Goal: Task Accomplishment & Management: Manage account settings

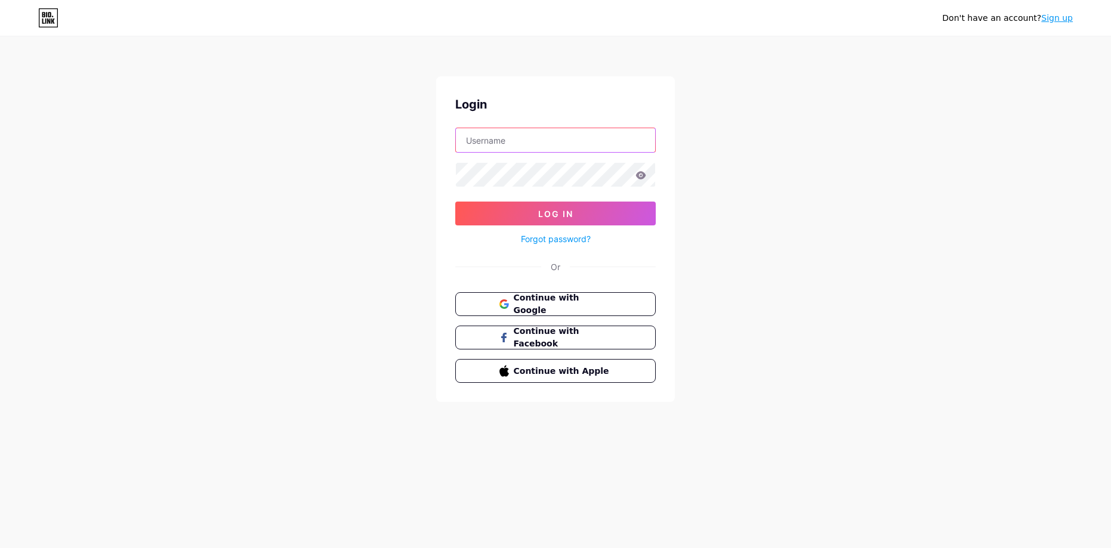
click at [485, 131] on input "text" at bounding box center [555, 140] width 199 height 24
type input "petitmarchebdi@gmail.com"
click at [642, 175] on icon at bounding box center [640, 175] width 11 height 8
click at [532, 146] on input "petitmarchebdi@gmail.com" at bounding box center [555, 140] width 199 height 24
click at [584, 304] on span "Continue with Google" at bounding box center [562, 305] width 100 height 26
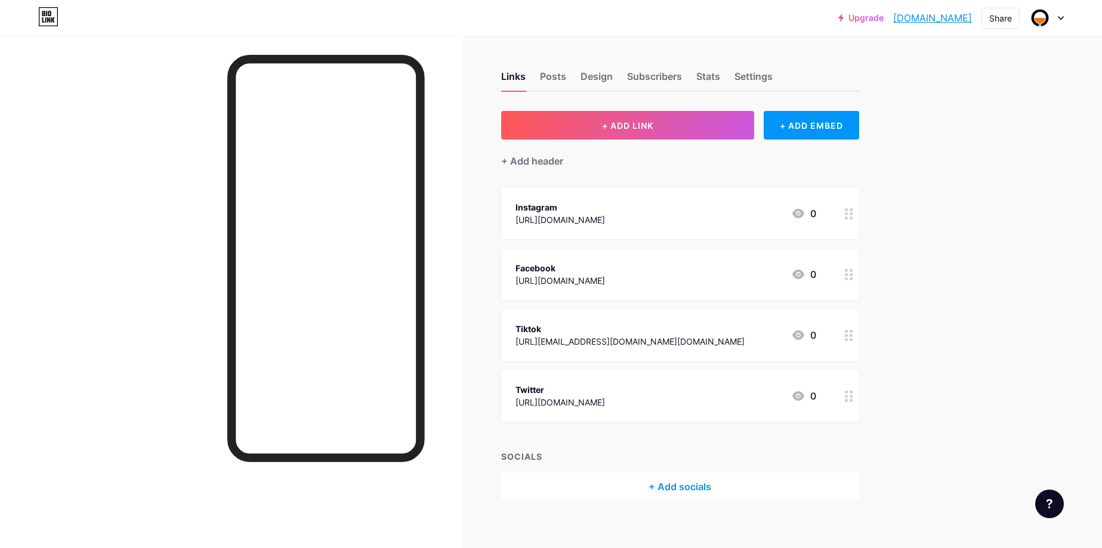
click at [532, 328] on div "Tiktok" at bounding box center [629, 329] width 229 height 13
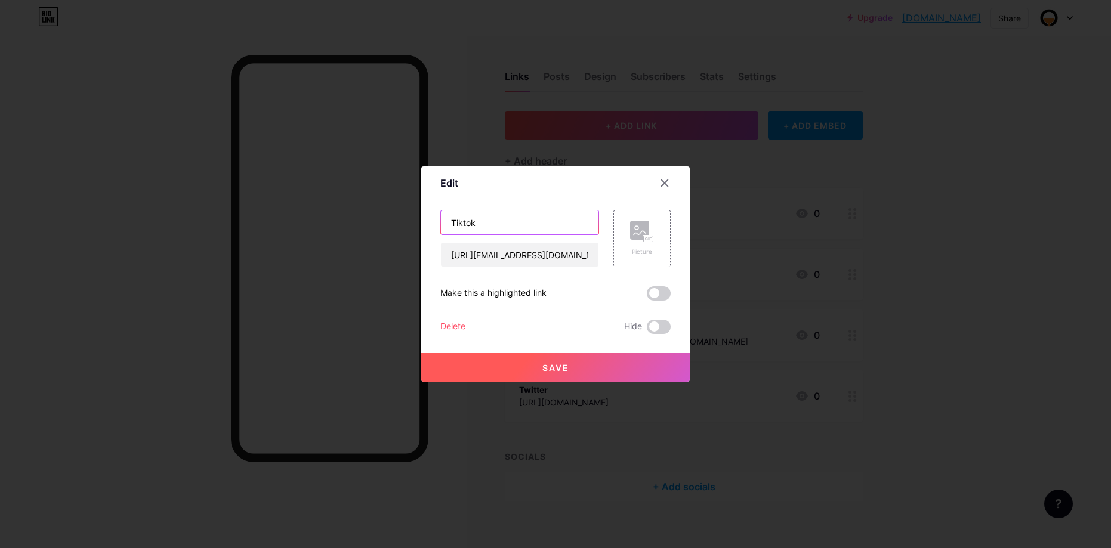
click at [523, 228] on input "Tiktok" at bounding box center [519, 223] width 157 height 24
drag, startPoint x: 489, startPoint y: 223, endPoint x: 405, endPoint y: 220, distance: 84.2
click at [405, 220] on div "Edit Content YouTube Play YouTube video without leaving your page. ADD Vimeo Pl…" at bounding box center [555, 274] width 1111 height 548
type input "Website"
click at [530, 256] on input "https://www.tiktok.com/@le.comptoir.resto.bar?_t=ZM-8xdjPiGGj2L&_r=1" at bounding box center [519, 255] width 157 height 24
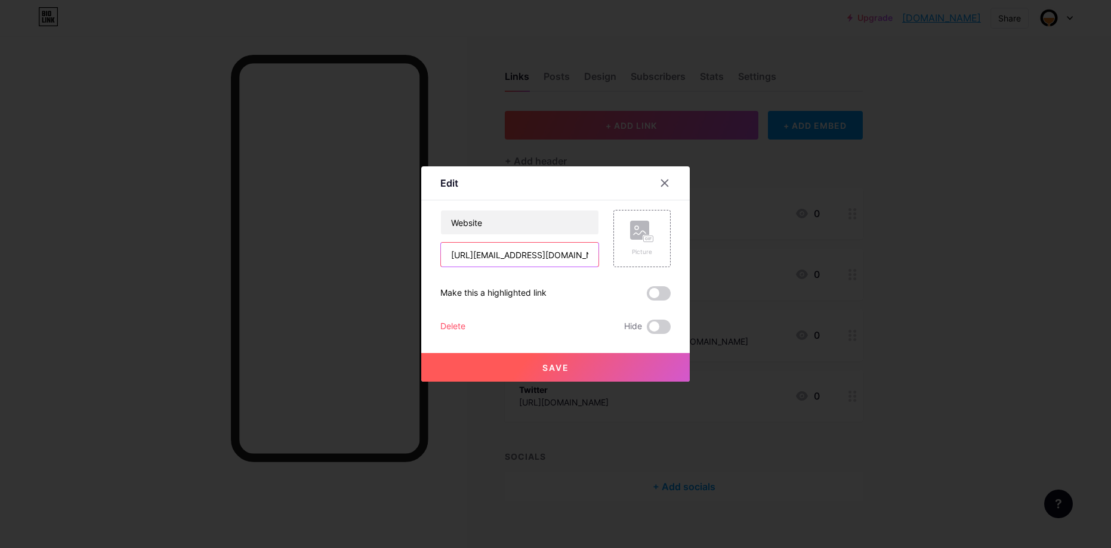
paste input "lecomptoirrestobar.com/"
type input "[URL][DOMAIN_NAME]"
click at [573, 366] on button "Save" at bounding box center [555, 367] width 268 height 29
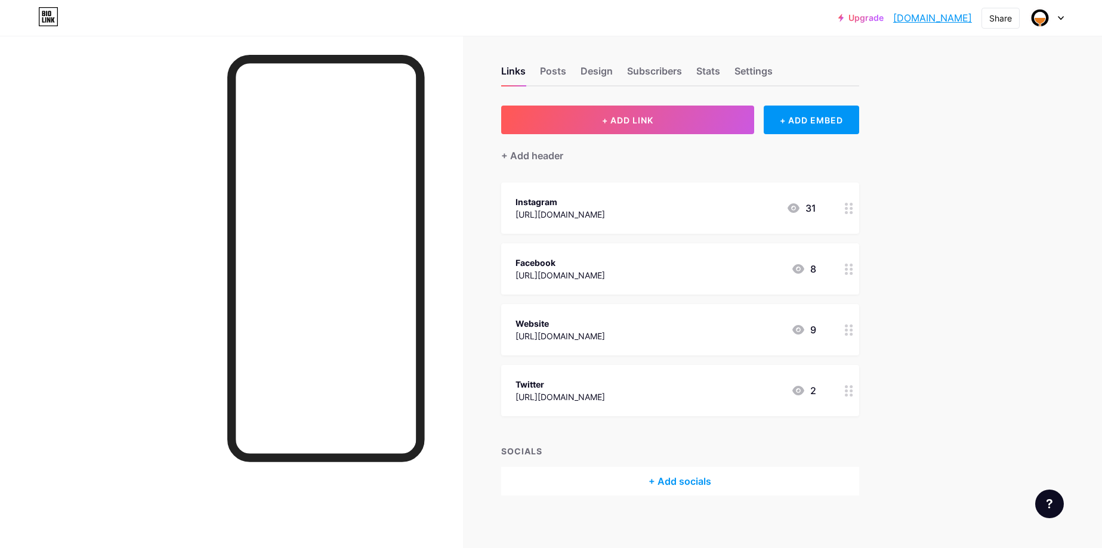
scroll to position [12, 0]
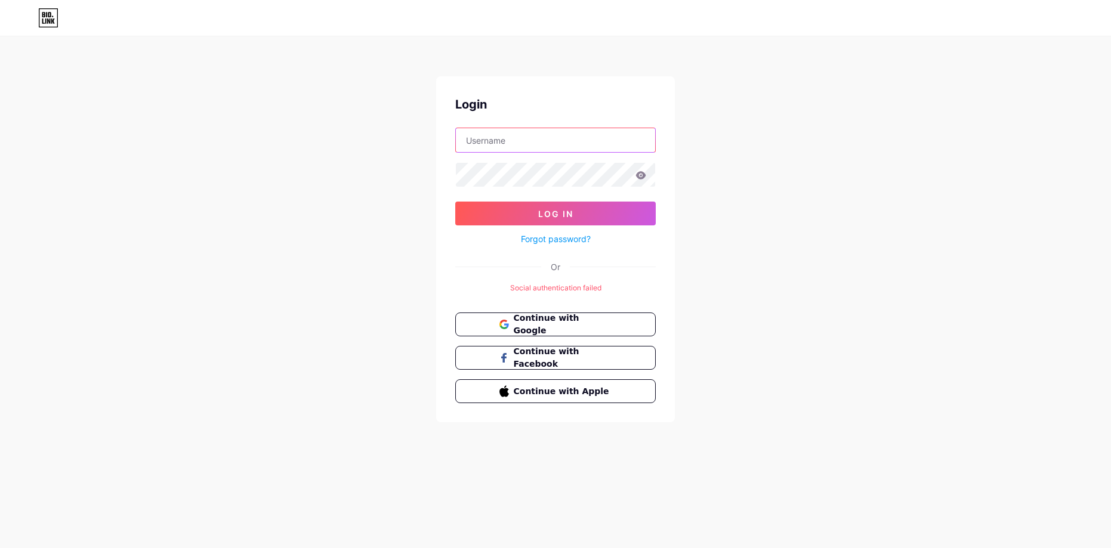
click at [524, 138] on input "text" at bounding box center [555, 140] width 199 height 24
type input "petitmarchebdi@gmail.com"
click at [561, 328] on span "Continue with Google" at bounding box center [562, 325] width 100 height 26
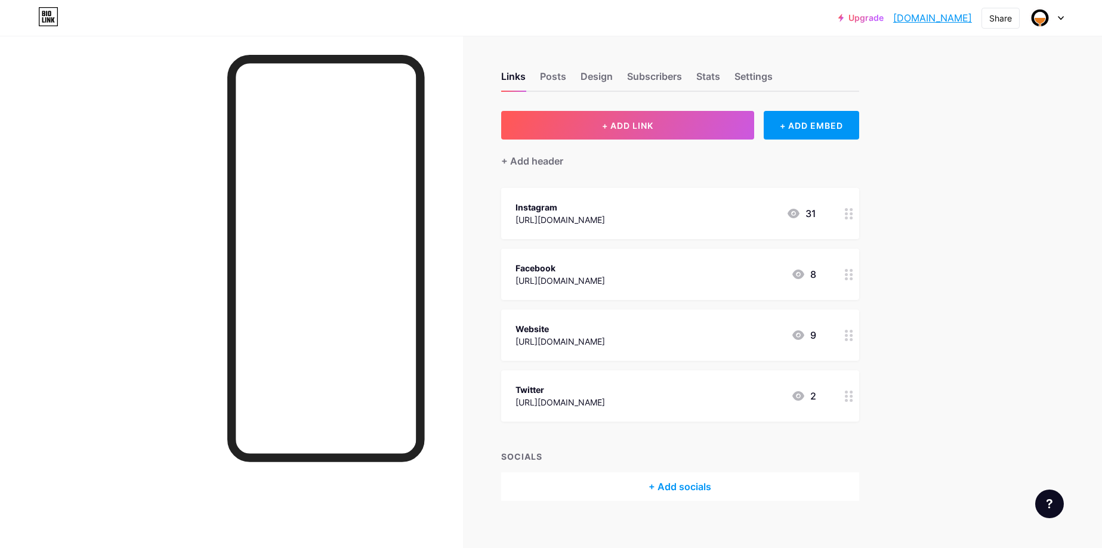
click at [848, 395] on circle at bounding box center [846, 396] width 3 height 3
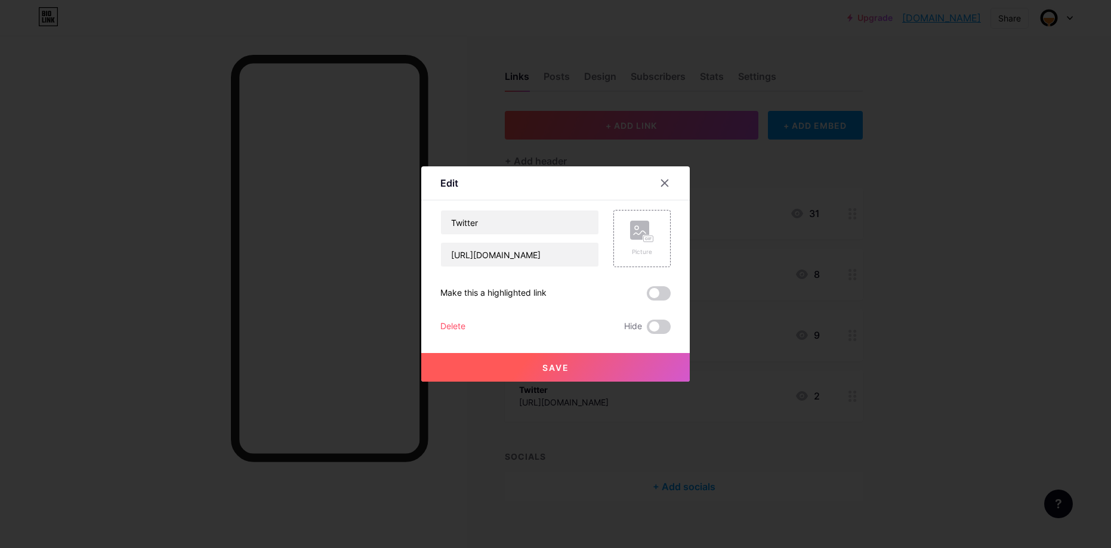
click at [459, 324] on div "Delete" at bounding box center [452, 327] width 25 height 14
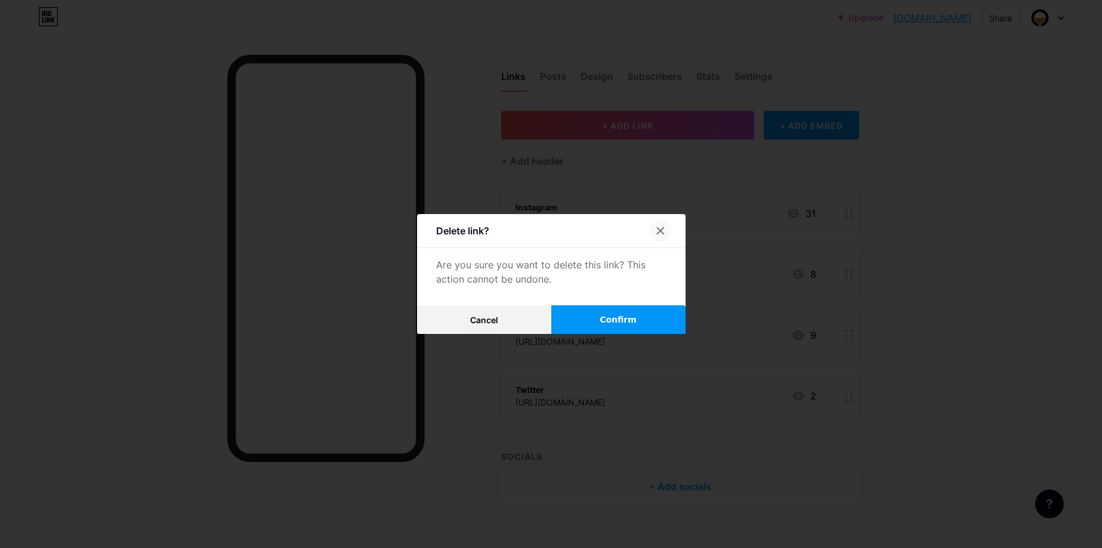
click at [665, 229] on icon at bounding box center [661, 231] width 10 height 10
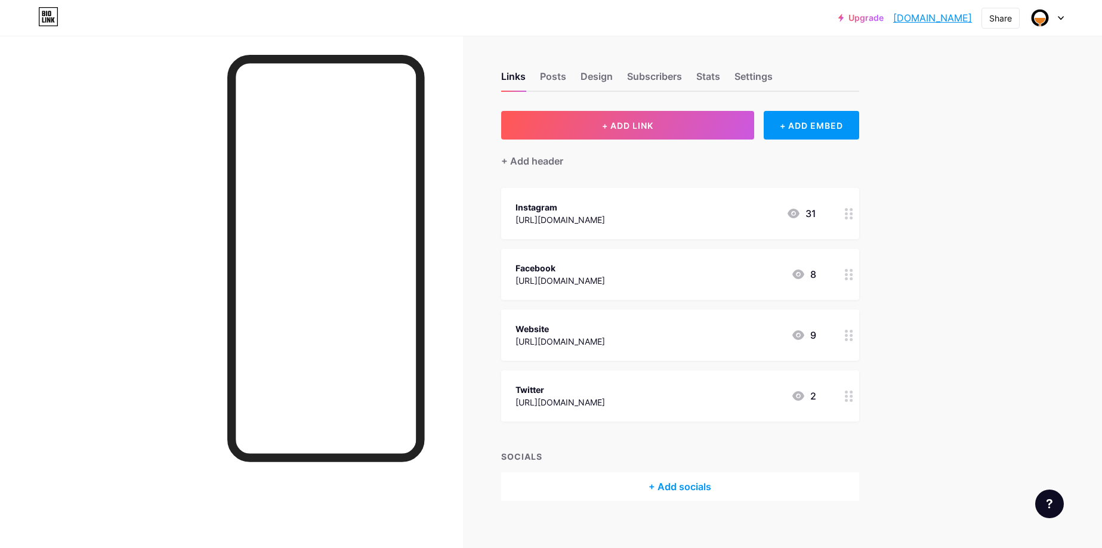
click at [803, 396] on icon at bounding box center [798, 396] width 14 height 14
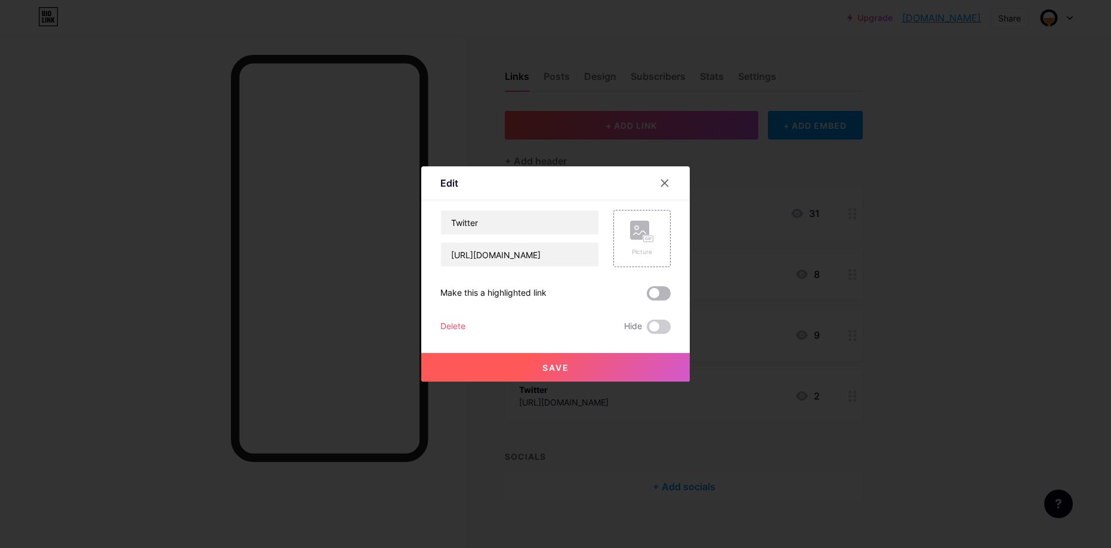
click at [666, 290] on span at bounding box center [659, 293] width 24 height 14
click at [647, 296] on input "checkbox" at bounding box center [647, 296] width 0 height 0
click at [612, 355] on button "Save" at bounding box center [555, 367] width 268 height 29
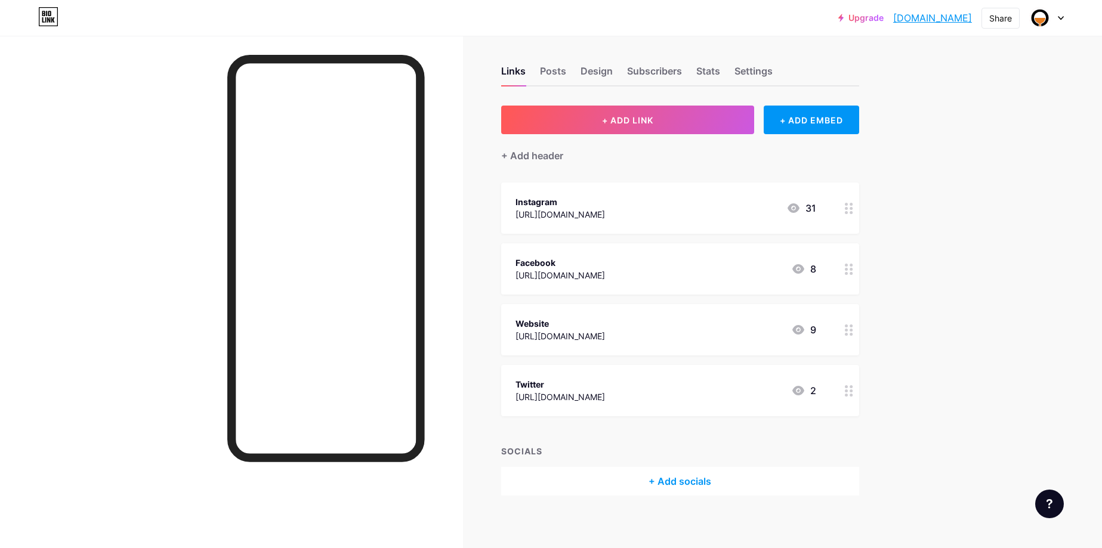
scroll to position [12, 0]
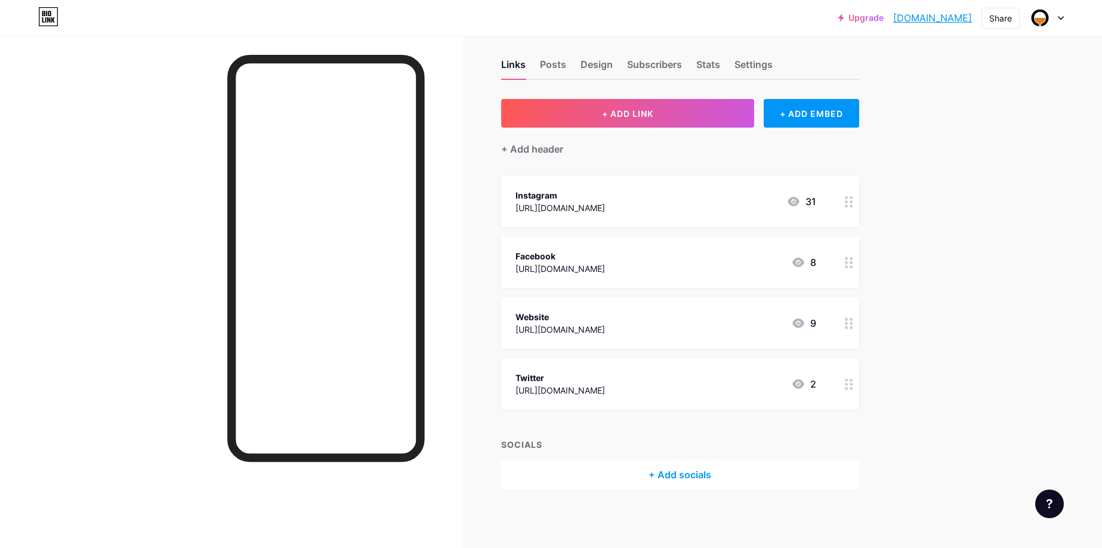
click at [856, 387] on div at bounding box center [849, 383] width 20 height 51
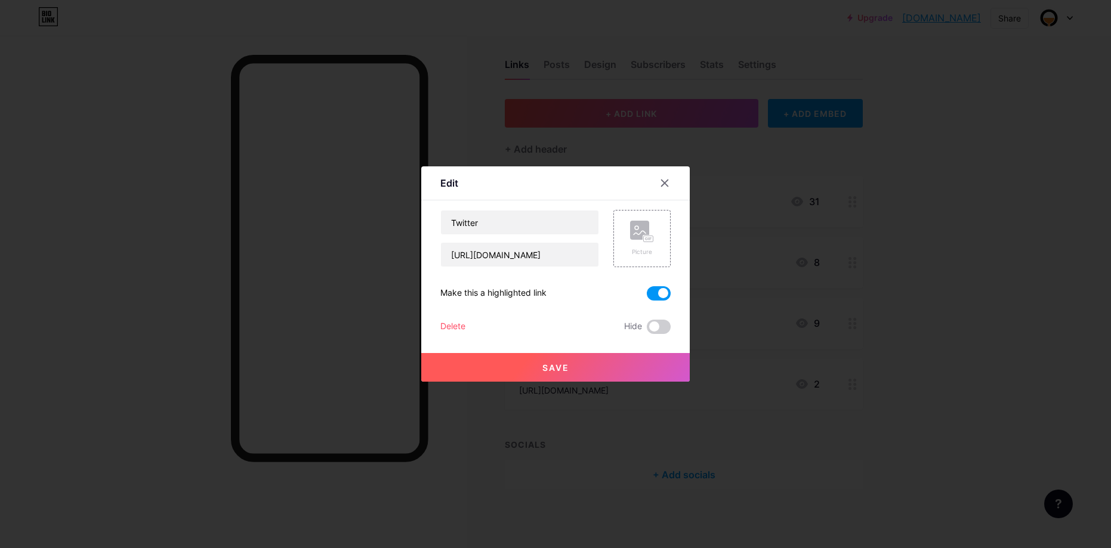
click at [460, 320] on div "Delete" at bounding box center [452, 327] width 25 height 14
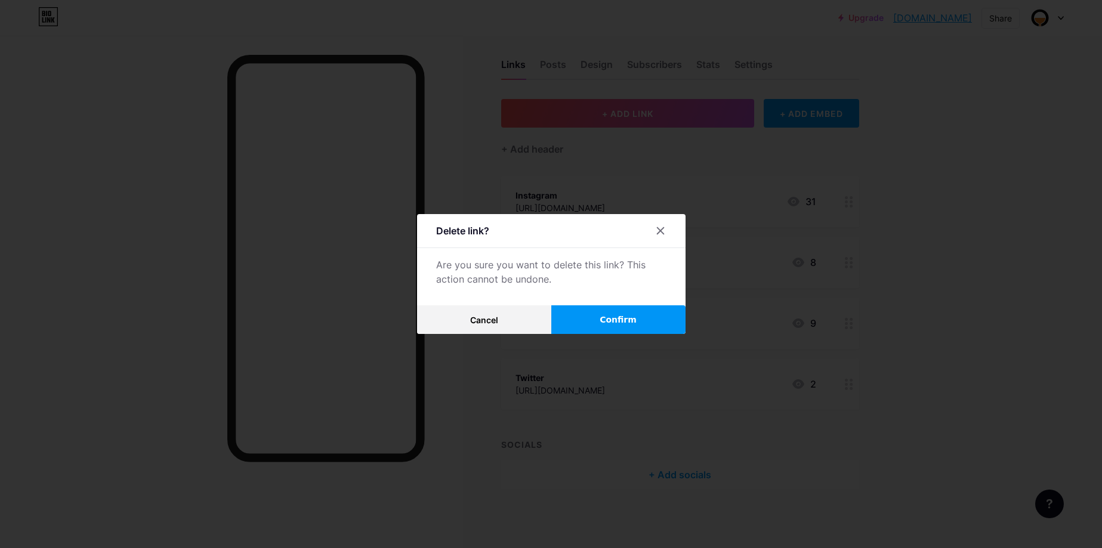
click at [616, 311] on button "Confirm" at bounding box center [618, 319] width 134 height 29
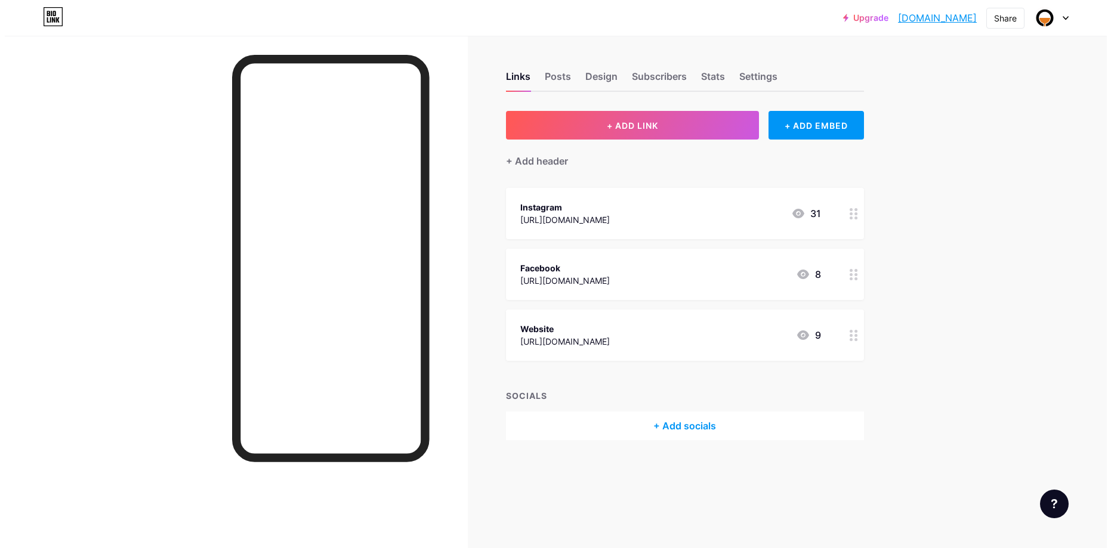
scroll to position [0, 0]
click at [689, 422] on div "+ Add socials" at bounding box center [684, 426] width 358 height 29
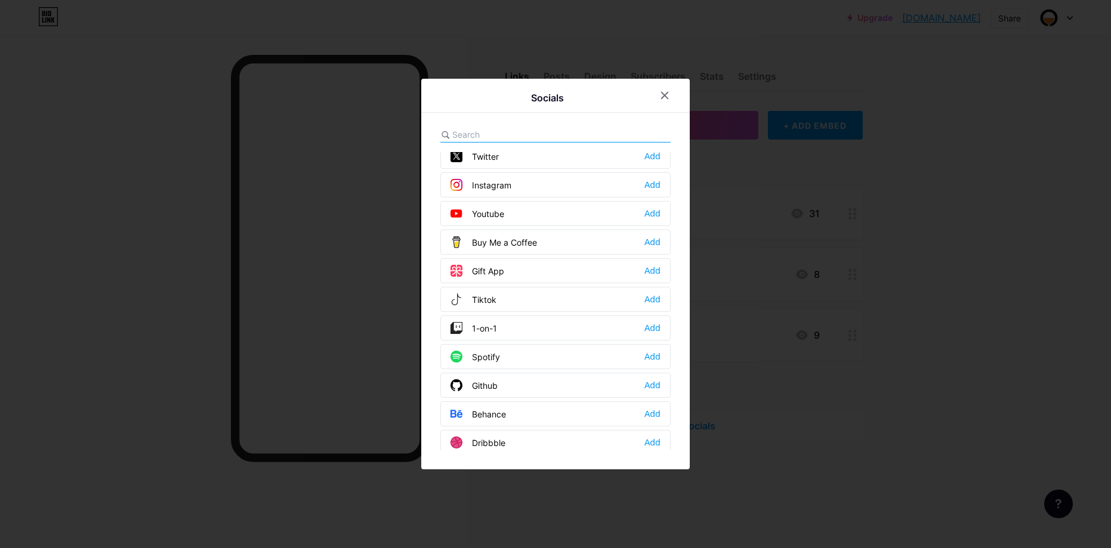
scroll to position [76, 0]
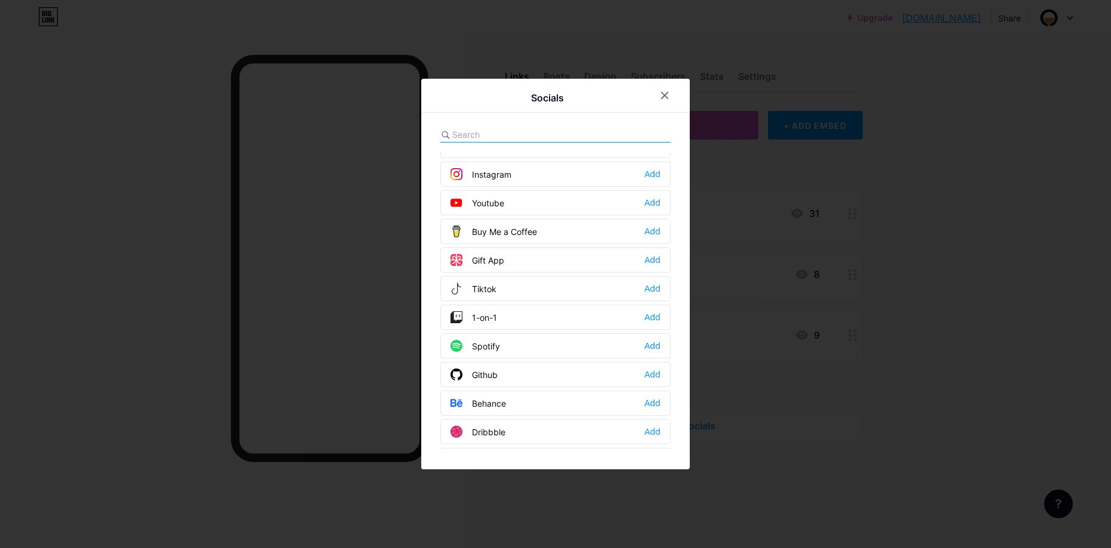
click at [470, 129] on input "text" at bounding box center [518, 134] width 132 height 13
paste input "tripadvisor"
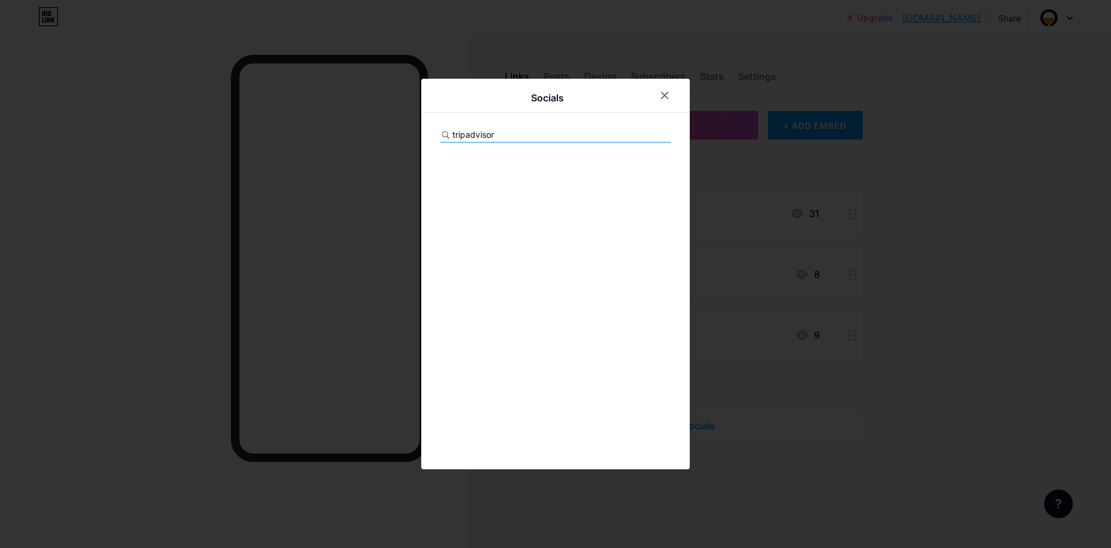
scroll to position [0, 0]
click at [495, 134] on input "tripadvisor" at bounding box center [518, 134] width 132 height 13
drag, startPoint x: 496, startPoint y: 135, endPoint x: 437, endPoint y: 132, distance: 59.1
click at [437, 132] on div "Socials tripadvisor" at bounding box center [555, 274] width 268 height 391
type input "tripadvisor"
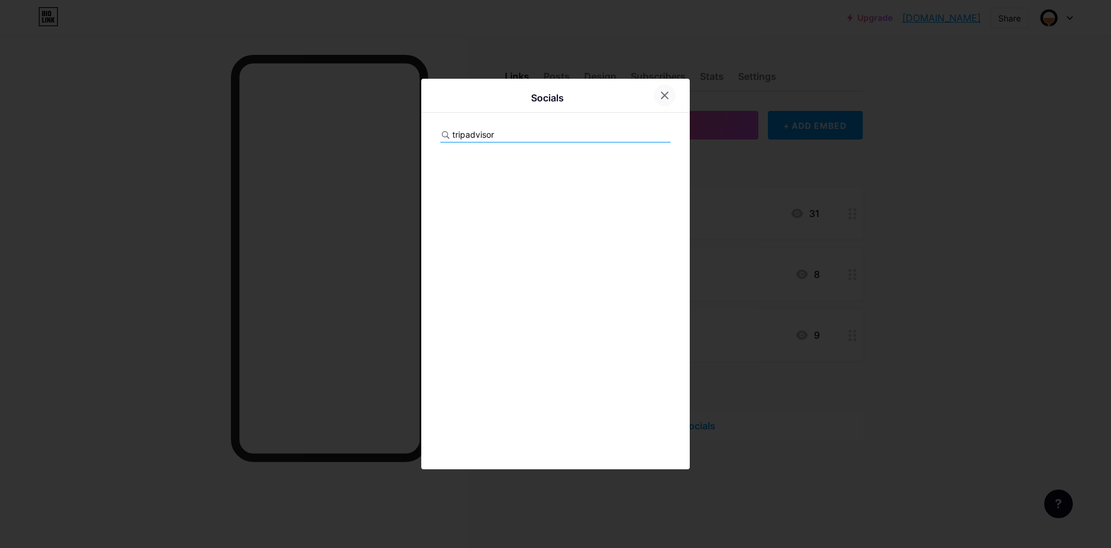
click at [664, 92] on icon at bounding box center [665, 96] width 10 height 10
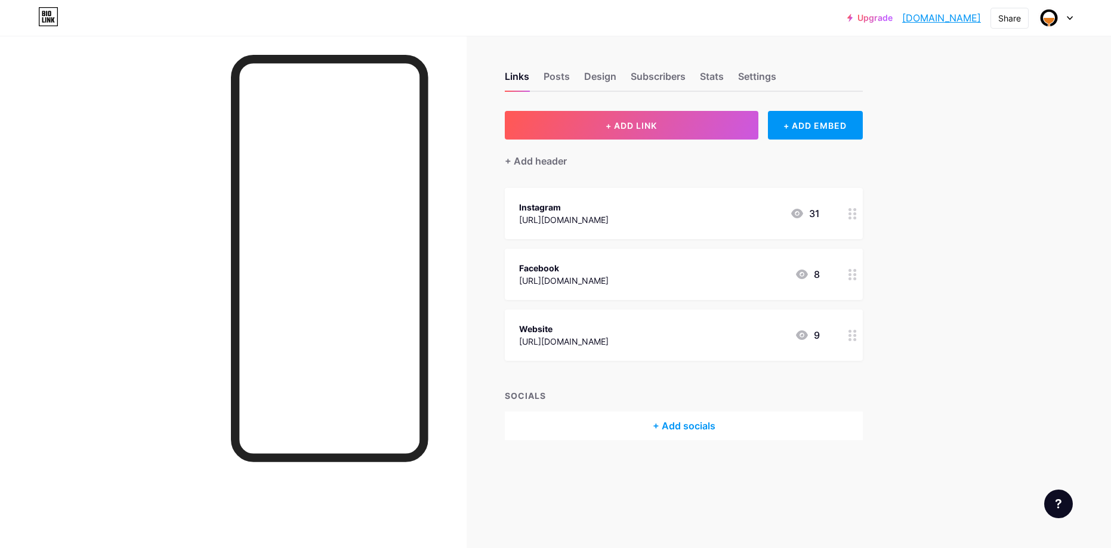
click at [531, 392] on div "SOCIALS" at bounding box center [684, 395] width 358 height 13
click at [642, 125] on span "+ ADD LINK" at bounding box center [630, 125] width 51 height 10
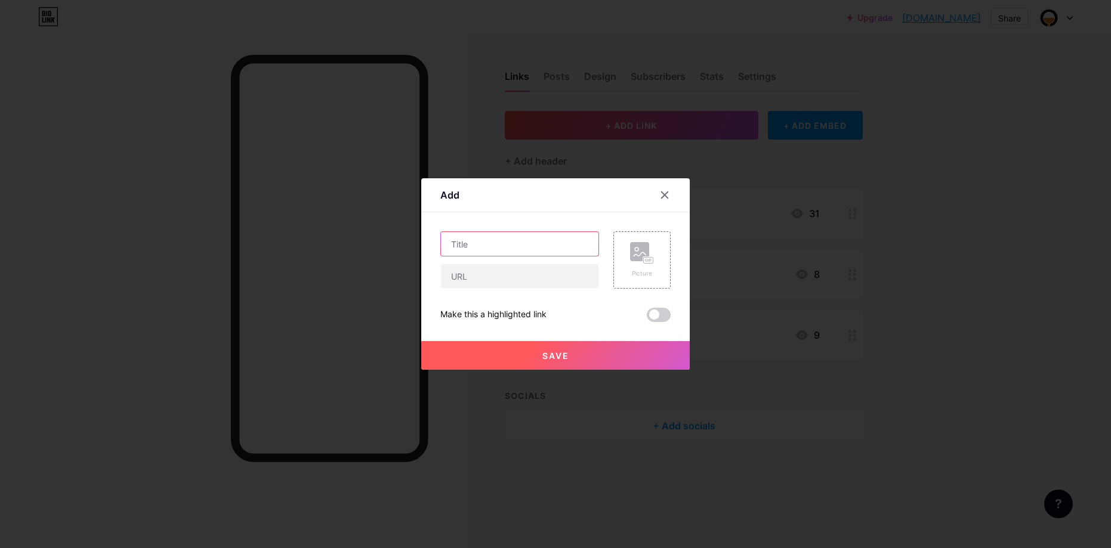
click at [515, 235] on input "text" at bounding box center [519, 244] width 157 height 24
paste input "tripadvisor"
drag, startPoint x: 454, startPoint y: 244, endPoint x: 437, endPoint y: 244, distance: 16.7
click at [437, 244] on div "Add Content YouTube Play YouTube video without leaving your page. ADD Vimeo Pla…" at bounding box center [555, 273] width 268 height 191
type input "Tripadvisor"
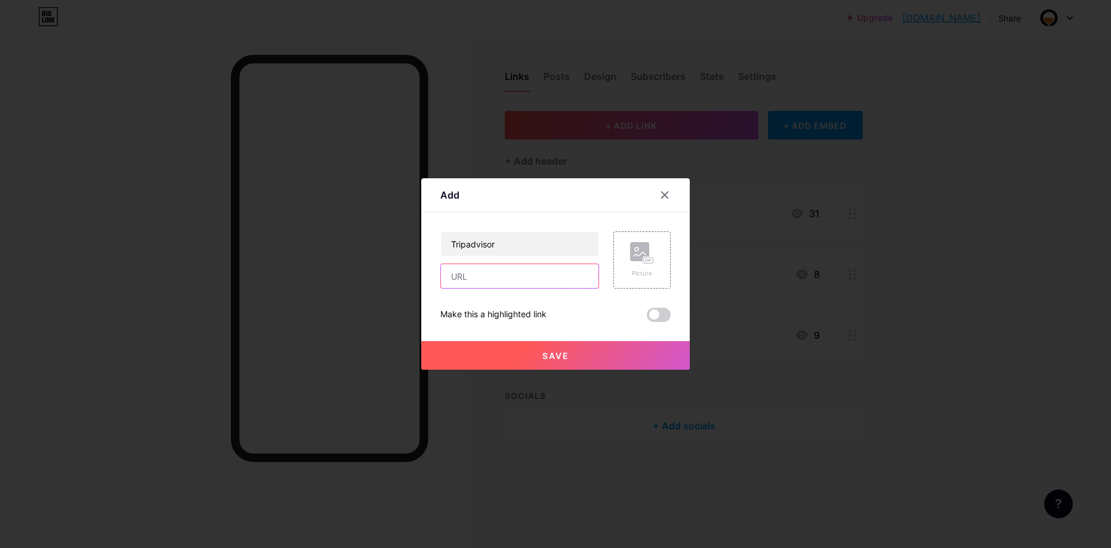
click at [487, 286] on input "text" at bounding box center [519, 276] width 157 height 24
click at [913, 378] on div at bounding box center [555, 274] width 1111 height 548
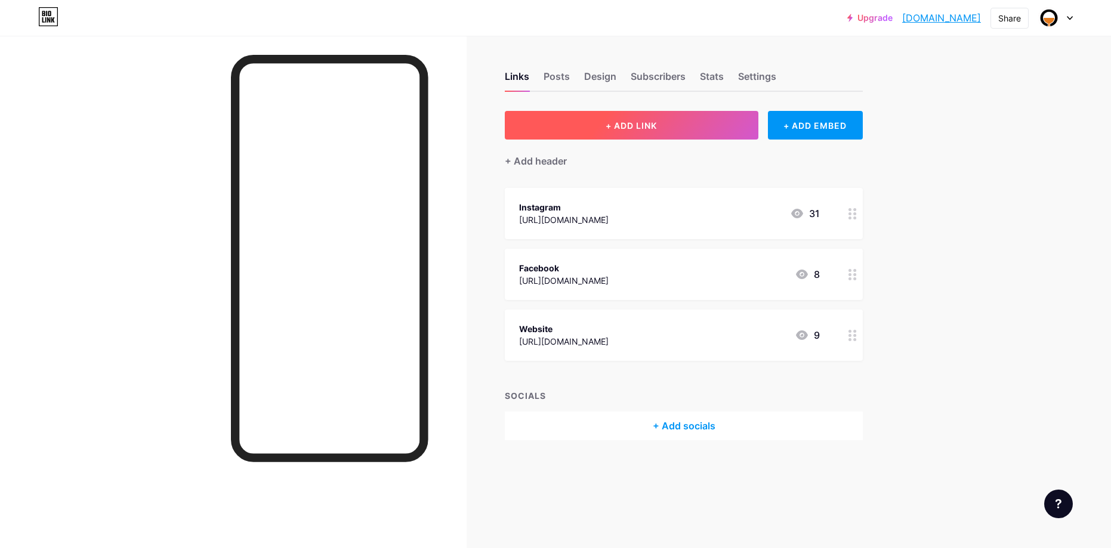
click at [647, 118] on button "+ ADD LINK" at bounding box center [631, 125] width 253 height 29
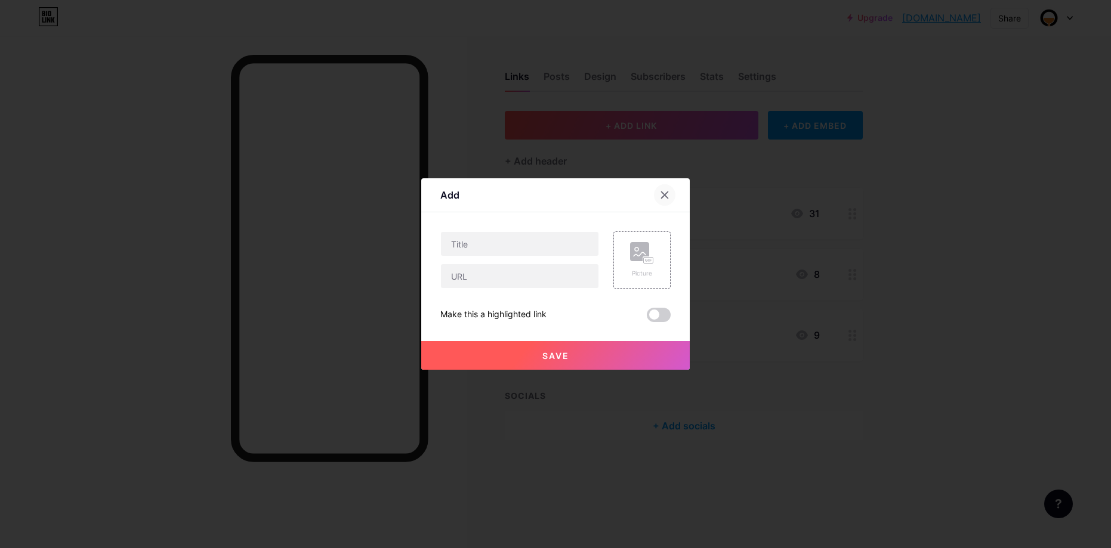
click at [667, 196] on icon at bounding box center [665, 195] width 10 height 10
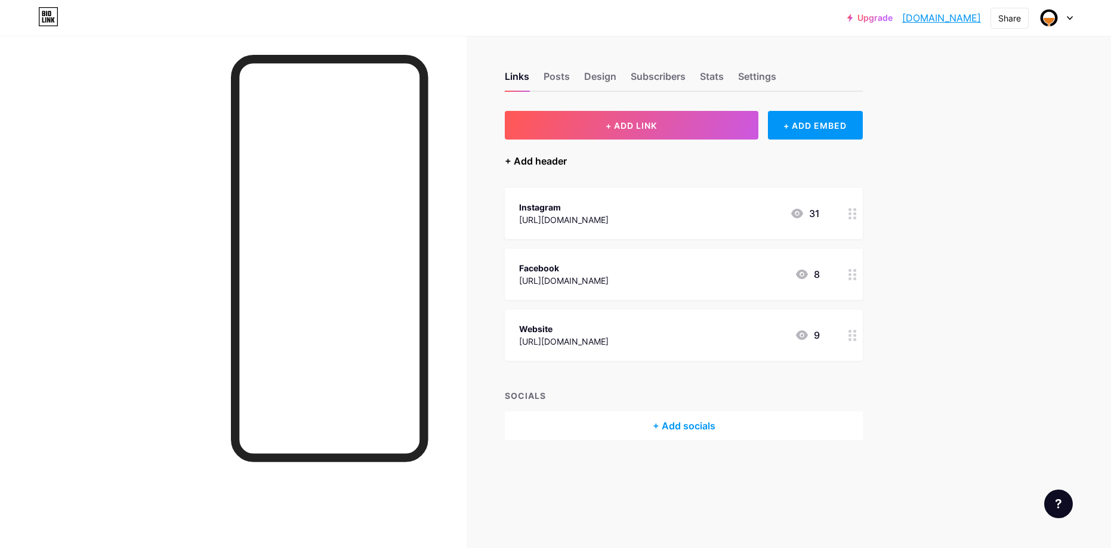
click at [535, 159] on div "+ Add header" at bounding box center [536, 161] width 62 height 14
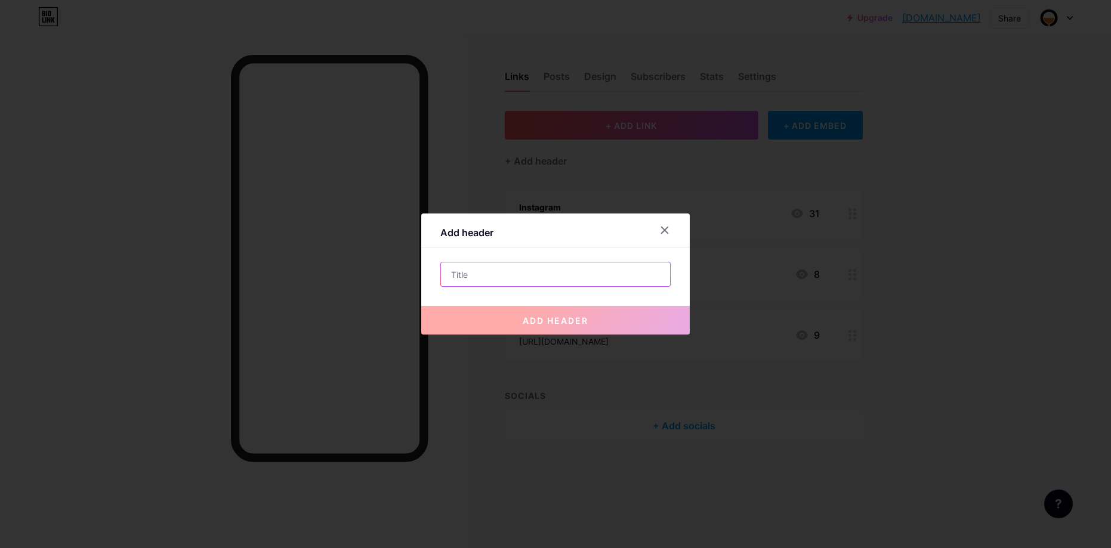
click at [502, 273] on input "text" at bounding box center [555, 274] width 229 height 24
drag, startPoint x: 660, startPoint y: 228, endPoint x: 665, endPoint y: 215, distance: 13.6
click at [660, 228] on icon at bounding box center [665, 230] width 10 height 10
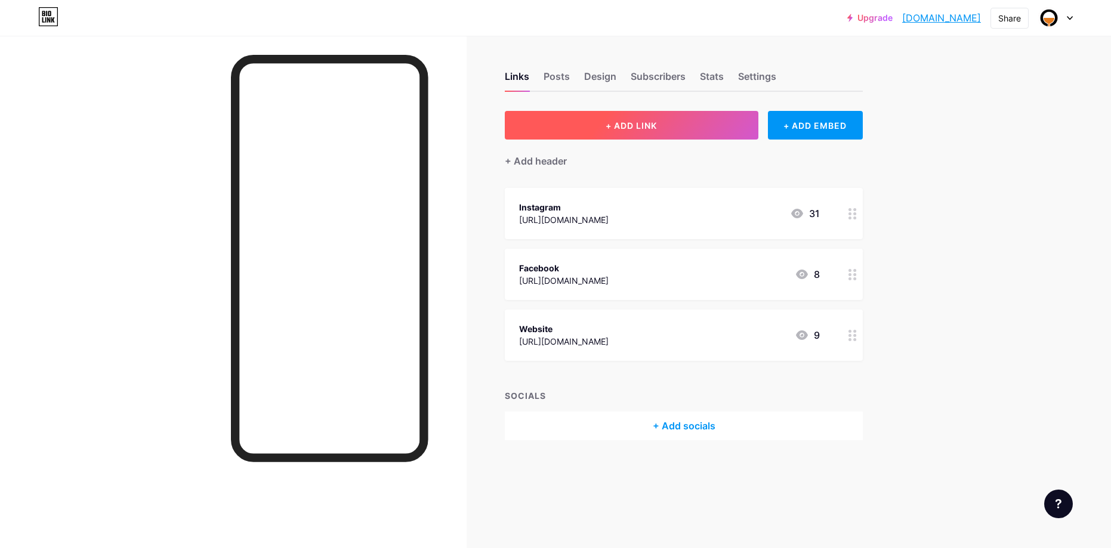
click at [683, 117] on button "+ ADD LINK" at bounding box center [631, 125] width 253 height 29
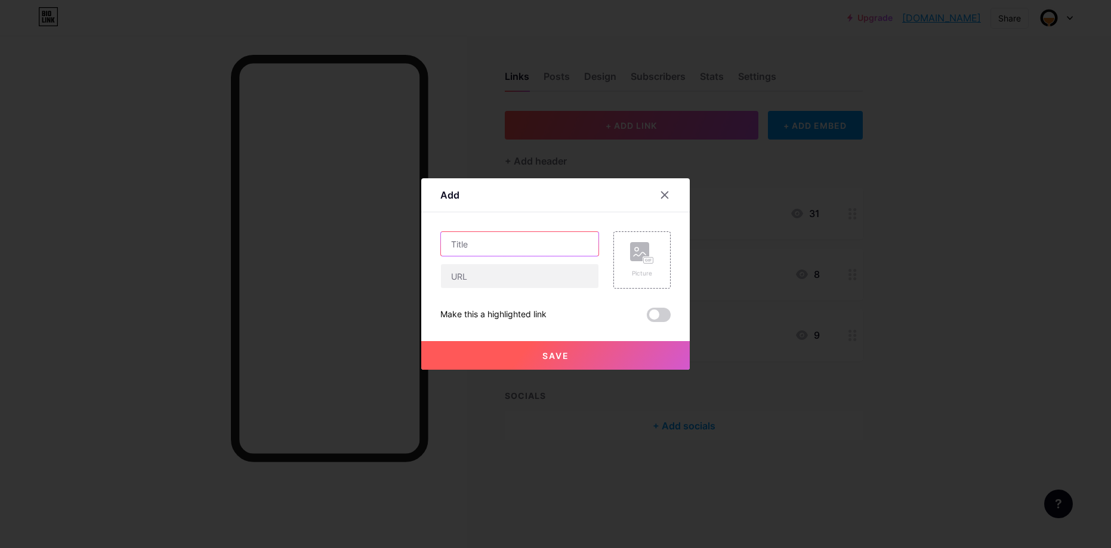
click at [514, 248] on input "text" at bounding box center [519, 244] width 157 height 24
type input "TikTok"
click at [511, 282] on input "text" at bounding box center [519, 276] width 157 height 24
paste input "[URL][EMAIL_ADDRESS][DOMAIN_NAME][DOMAIN_NAME]"
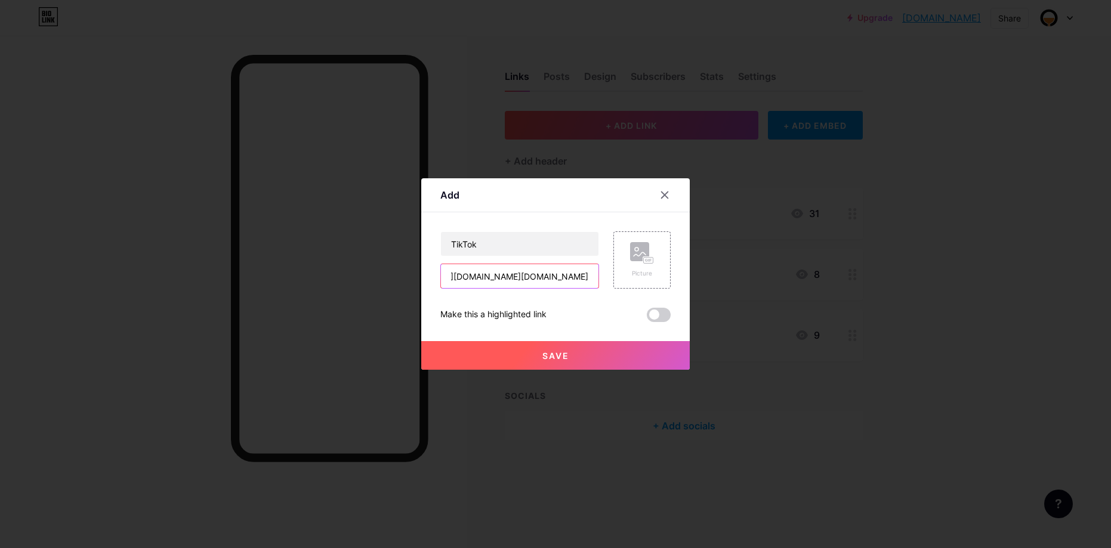
type input "[URL][EMAIL_ADDRESS][DOMAIN_NAME][DOMAIN_NAME]"
click at [576, 355] on button "Save" at bounding box center [555, 355] width 268 height 29
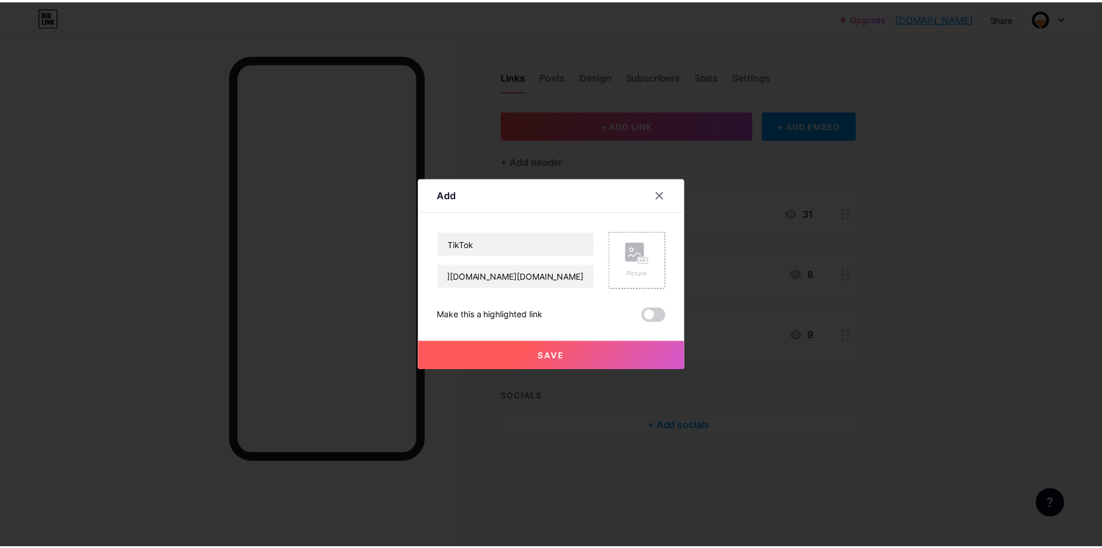
scroll to position [0, 0]
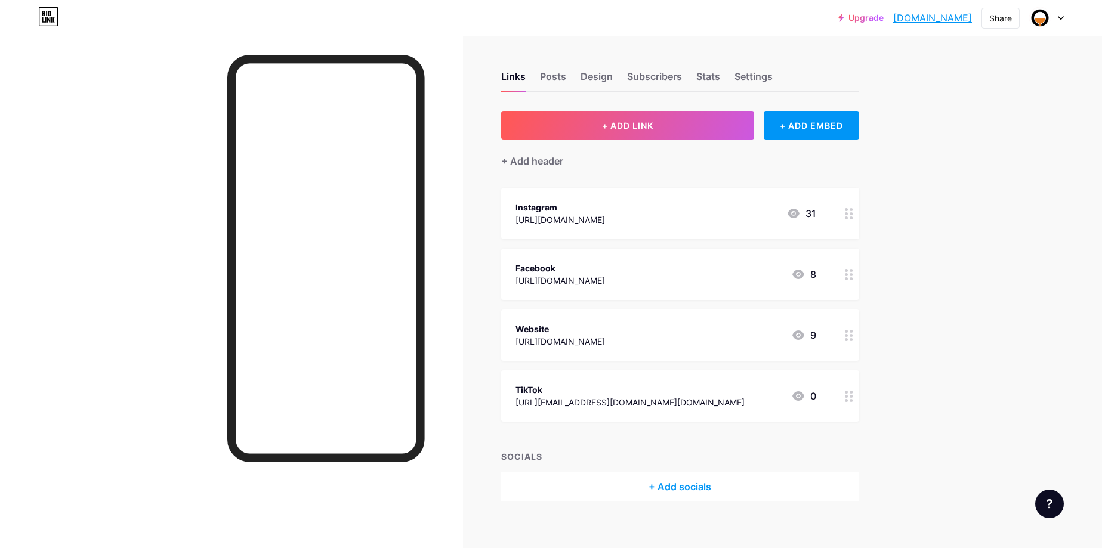
drag, startPoint x: 854, startPoint y: 212, endPoint x: 301, endPoint y: 1, distance: 592.1
click at [605, 217] on div "[URL][DOMAIN_NAME]" at bounding box center [559, 220] width 89 height 13
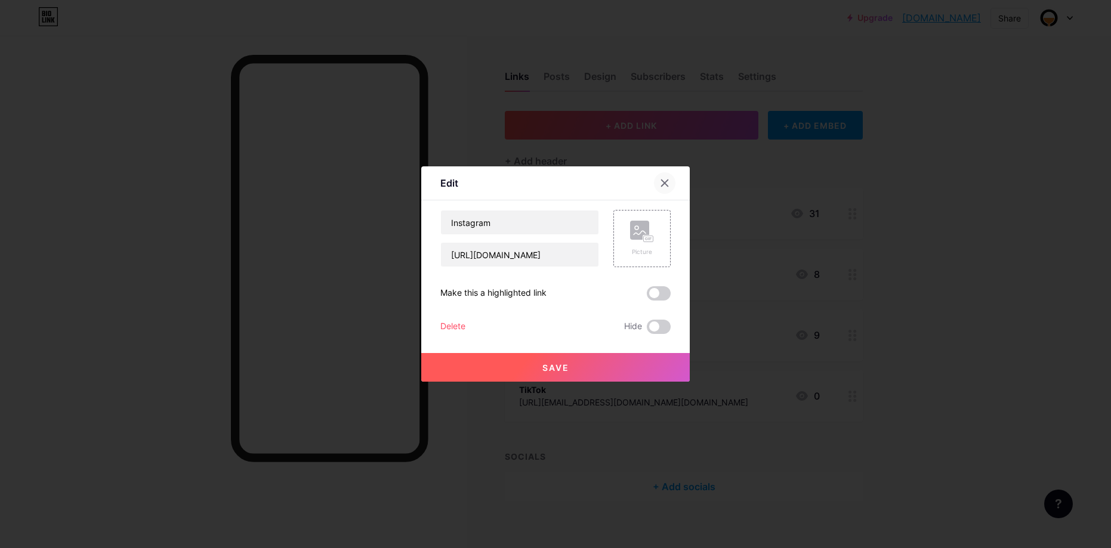
click at [664, 180] on icon at bounding box center [665, 183] width 10 height 10
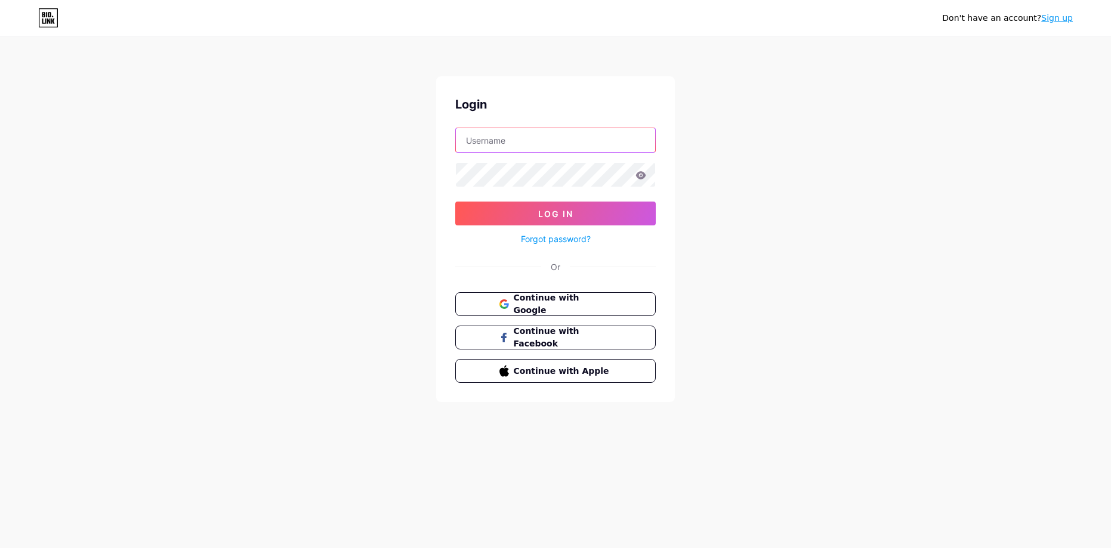
click at [507, 140] on input "text" at bounding box center [555, 140] width 199 height 24
click at [552, 302] on span "Continue with Google" at bounding box center [562, 305] width 100 height 26
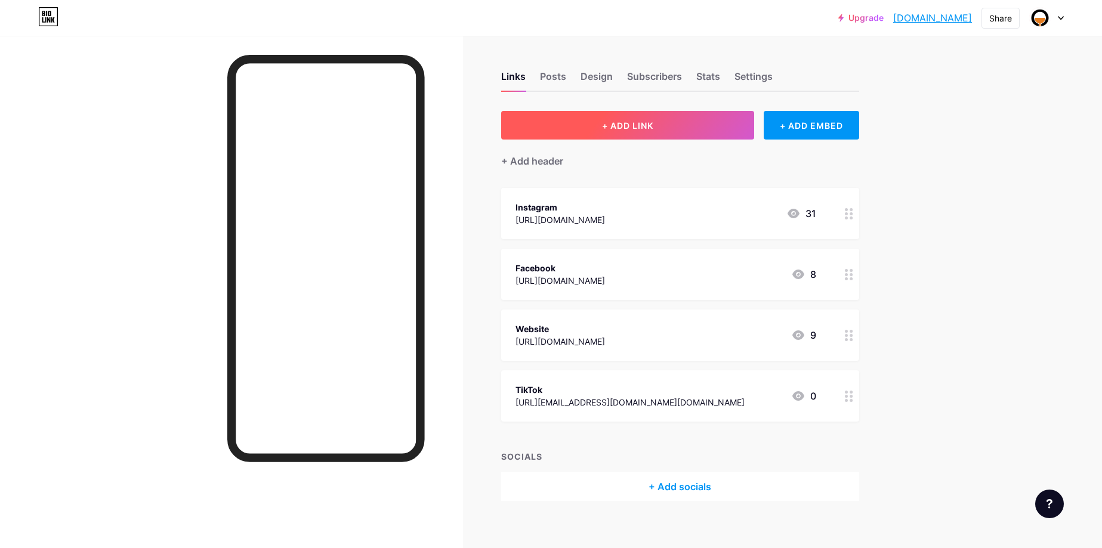
click at [718, 119] on button "+ ADD LINK" at bounding box center [627, 125] width 253 height 29
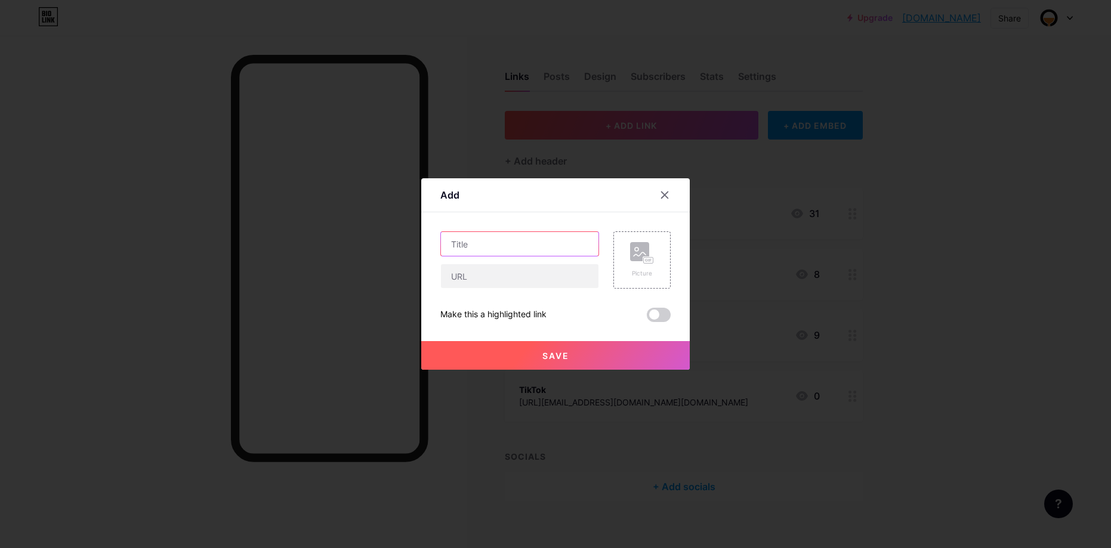
click at [459, 241] on input "text" at bounding box center [519, 244] width 157 height 24
paste input "Tripadvisor"
type input "Tripadvisor"
click at [479, 274] on input "text" at bounding box center [519, 276] width 157 height 24
paste input "[URL][DOMAIN_NAME]"
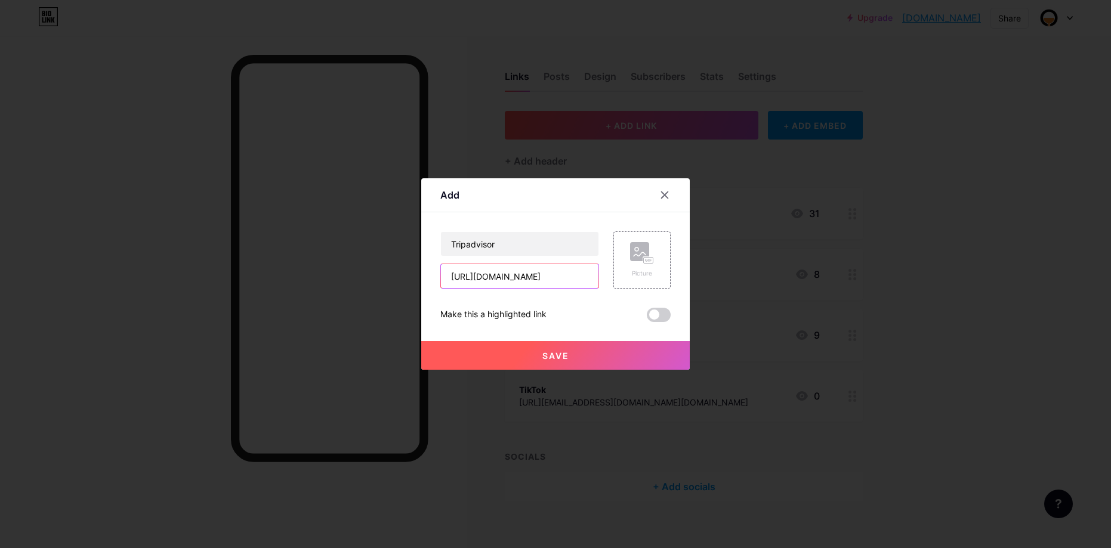
scroll to position [0, 398]
type input "[URL][DOMAIN_NAME]"
click at [581, 354] on button "Save" at bounding box center [555, 355] width 268 height 29
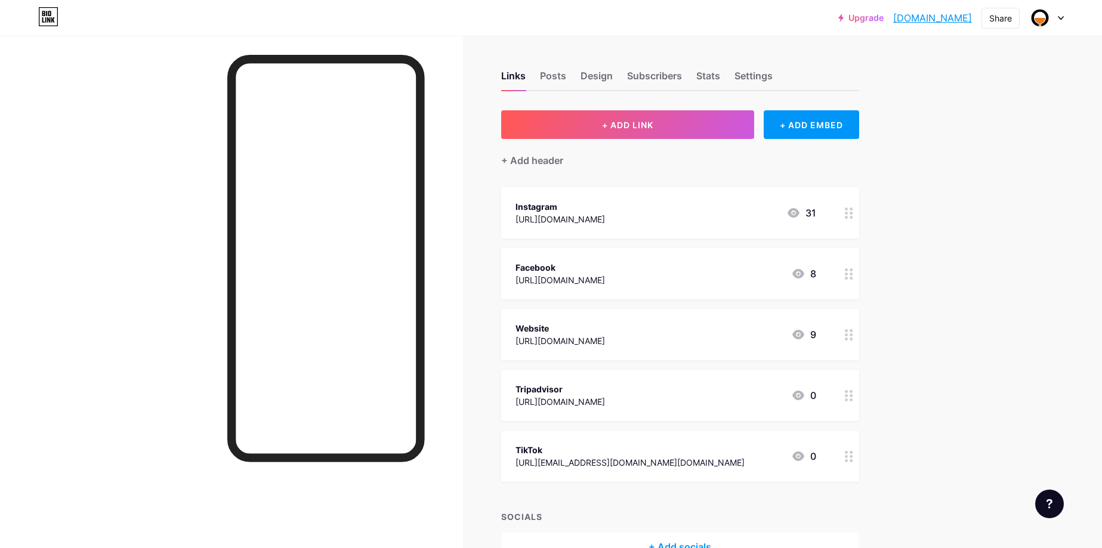
scroll to position [0, 0]
click at [555, 72] on div "Posts" at bounding box center [553, 79] width 26 height 21
click at [604, 78] on div "Design" at bounding box center [596, 79] width 32 height 21
click at [671, 75] on div "Subscribers" at bounding box center [654, 79] width 55 height 21
click at [714, 70] on div "Stats" at bounding box center [708, 79] width 24 height 21
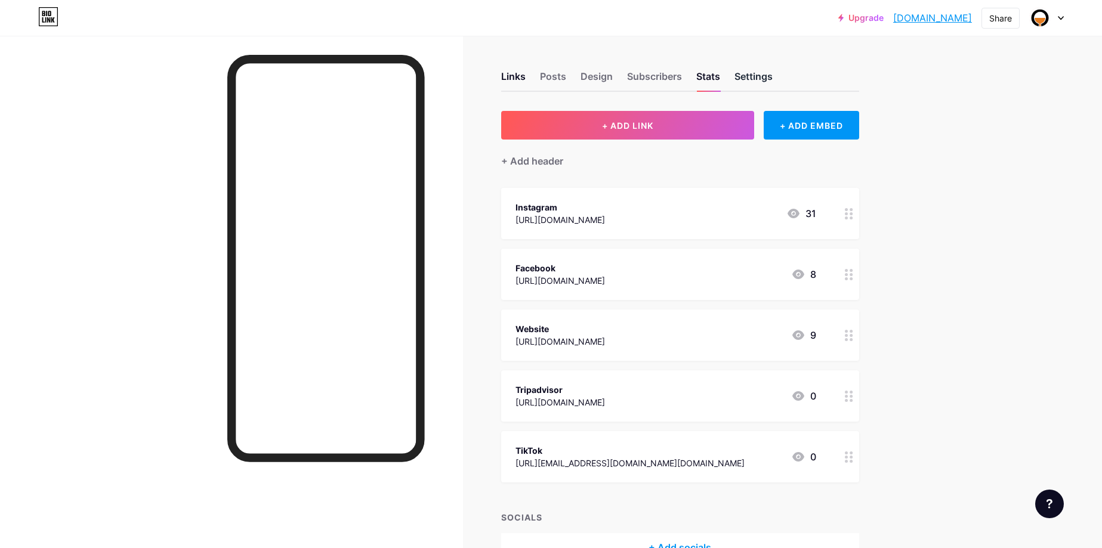
click at [752, 72] on div "Settings" at bounding box center [753, 79] width 38 height 21
click at [524, 72] on div "Links" at bounding box center [513, 79] width 24 height 21
click at [757, 79] on div "Settings" at bounding box center [753, 79] width 38 height 21
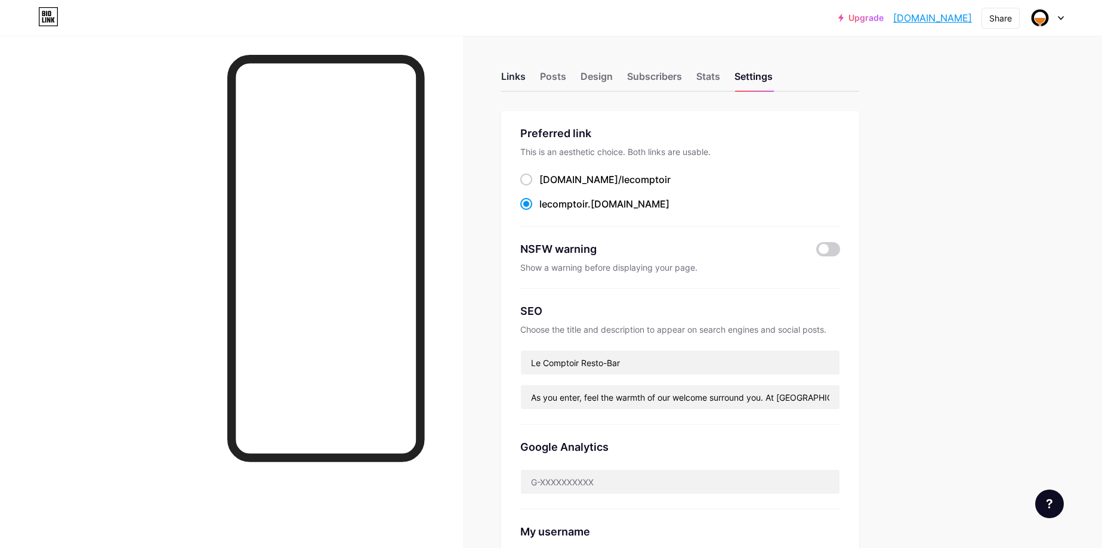
click at [520, 79] on div "Links" at bounding box center [513, 79] width 24 height 21
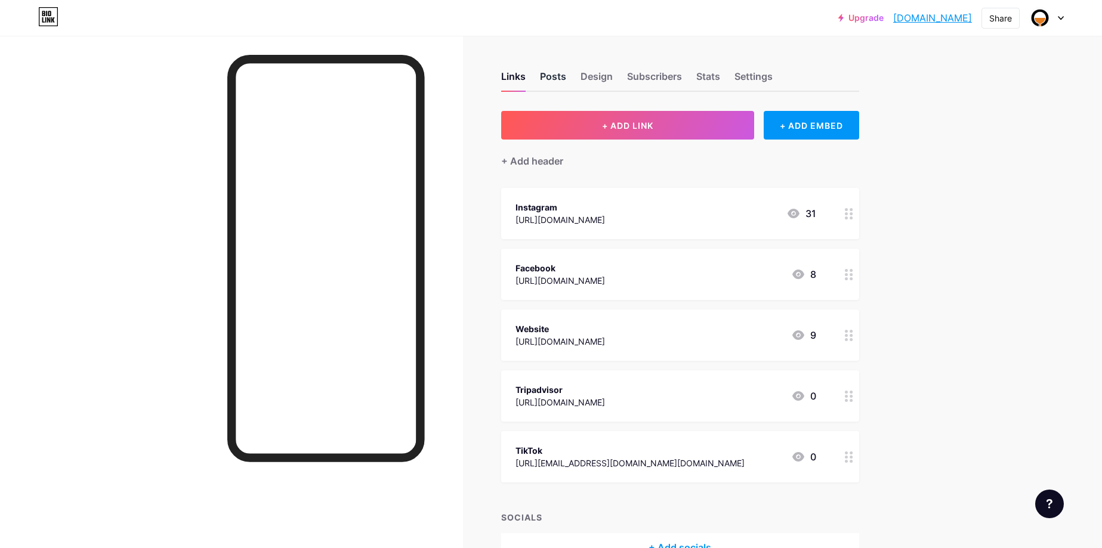
click at [552, 78] on div "Posts" at bounding box center [553, 79] width 26 height 21
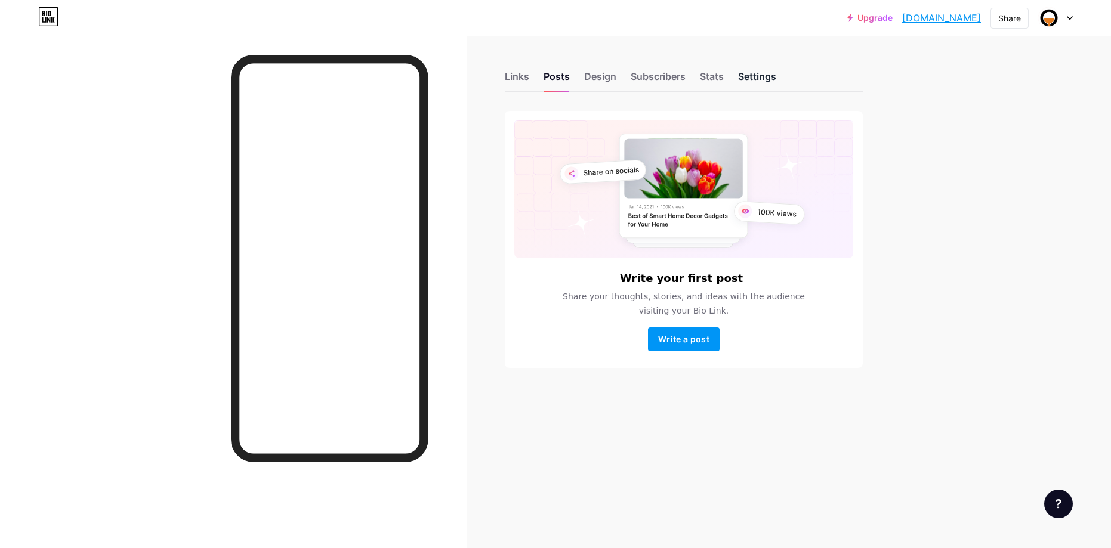
click at [765, 79] on div "Settings" at bounding box center [757, 79] width 38 height 21
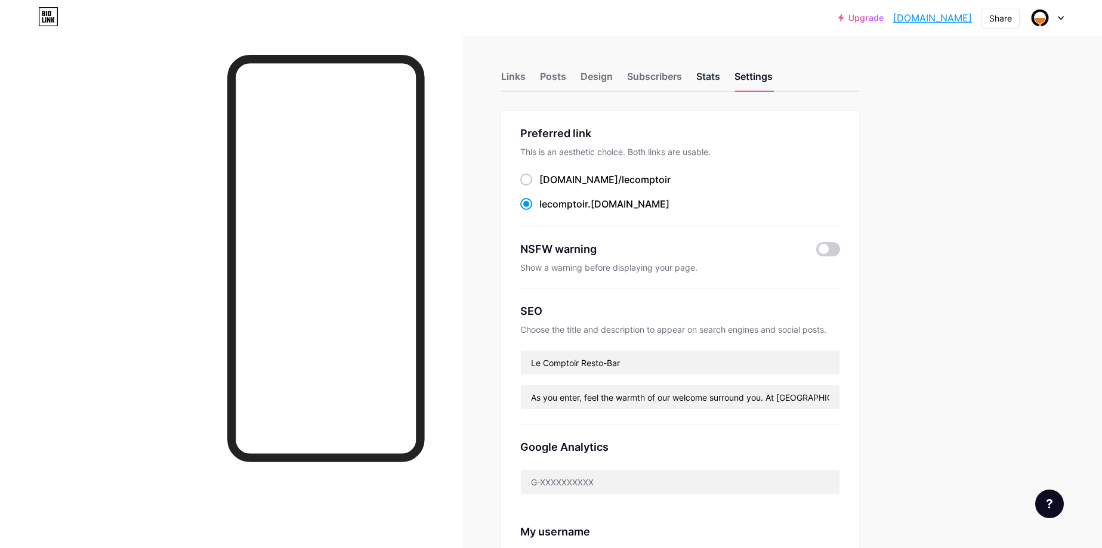
click at [715, 72] on div "Stats" at bounding box center [708, 79] width 24 height 21
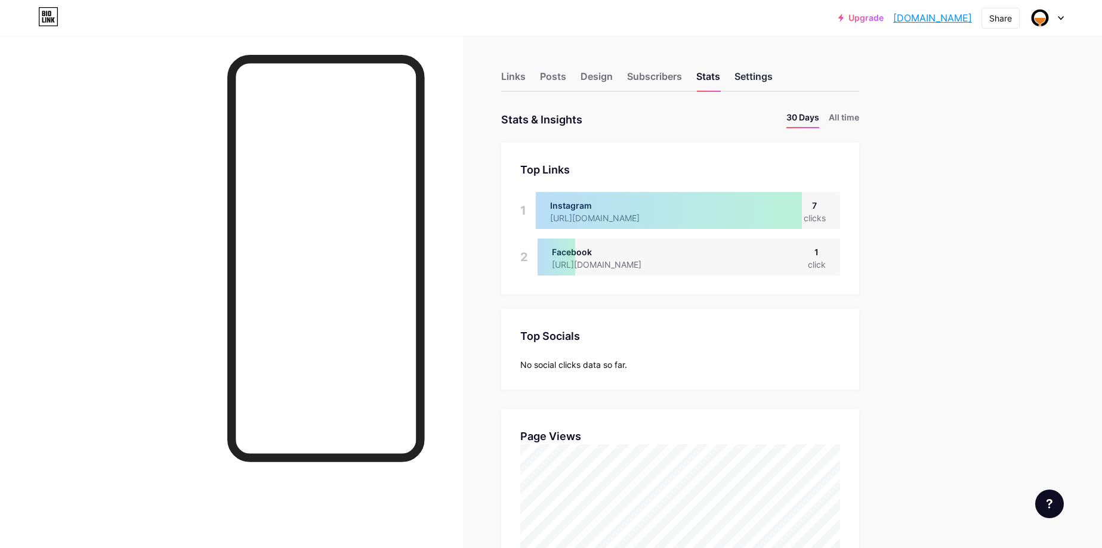
scroll to position [548, 1102]
click at [747, 73] on div "Settings" at bounding box center [753, 79] width 38 height 21
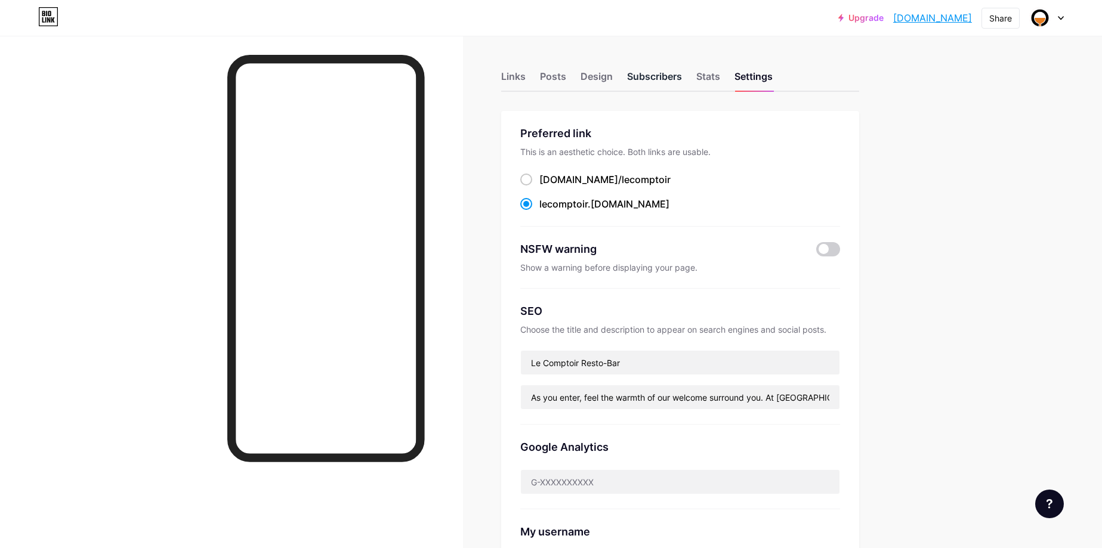
click at [655, 75] on div "Subscribers" at bounding box center [654, 79] width 55 height 21
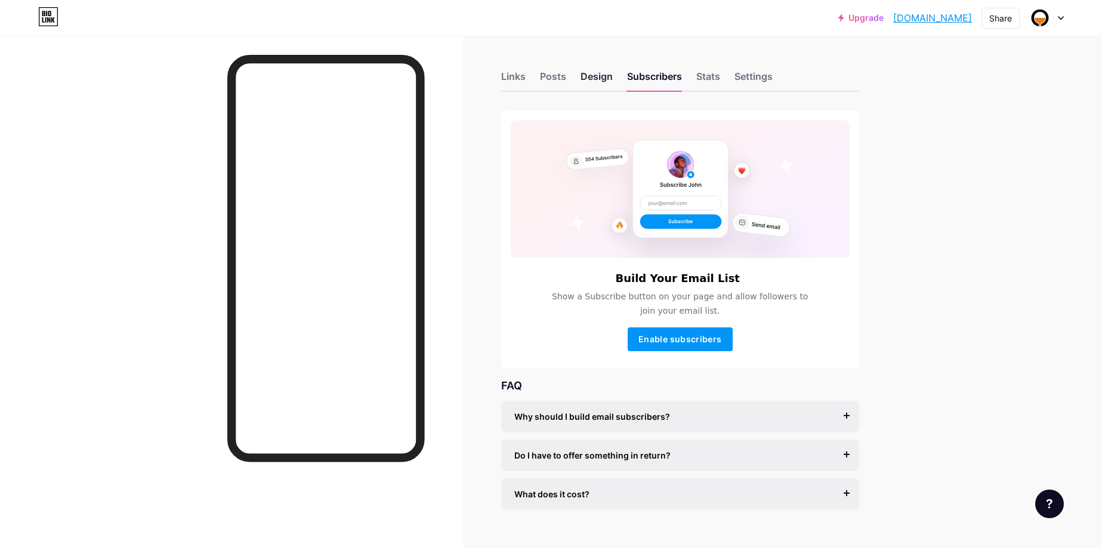
click at [602, 74] on div "Design" at bounding box center [596, 79] width 32 height 21
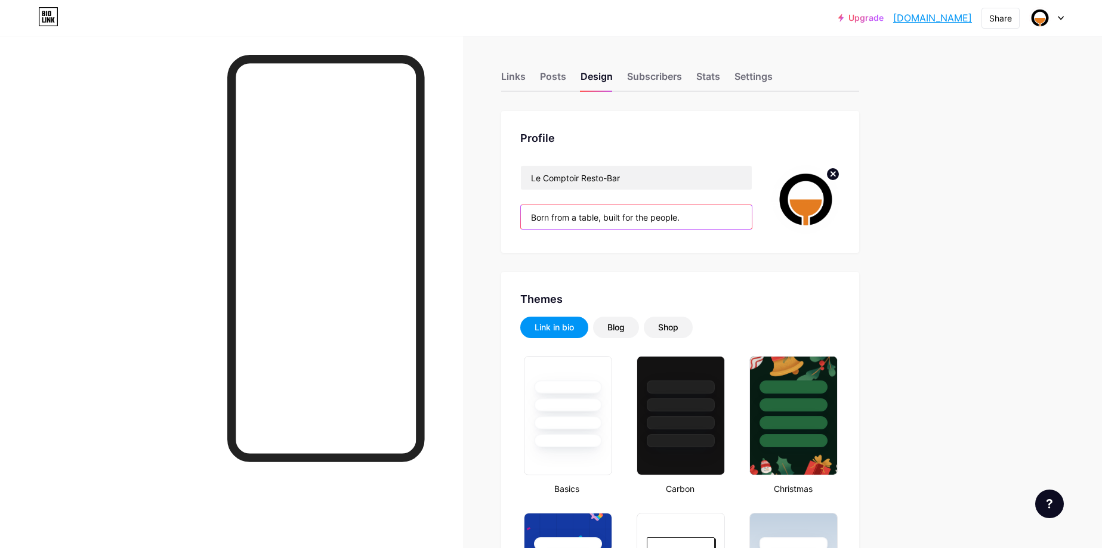
click at [690, 218] on input "Born from a table, built for the people." at bounding box center [636, 217] width 231 height 24
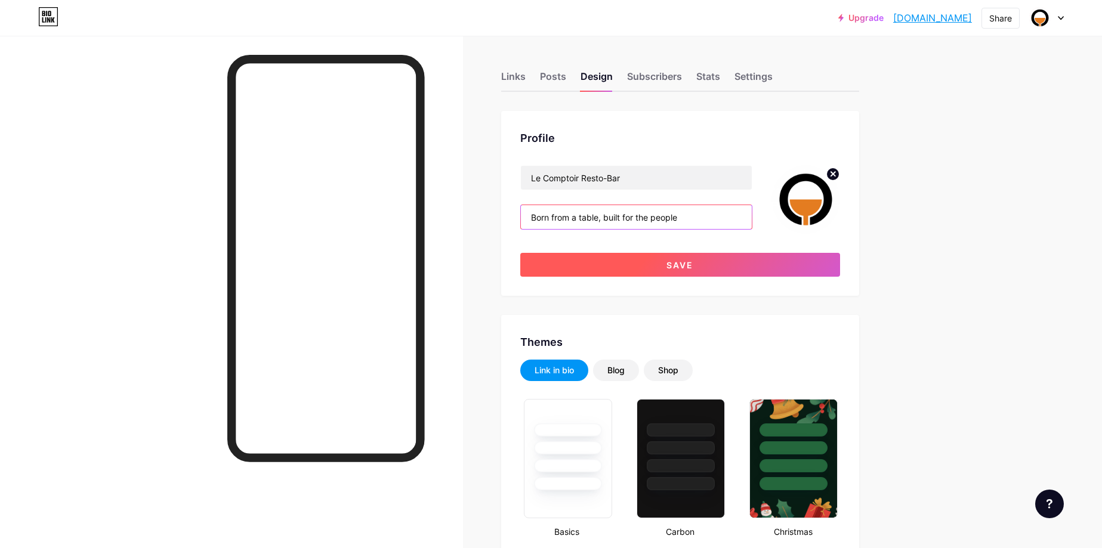
type input "Born from a table, built for the people."
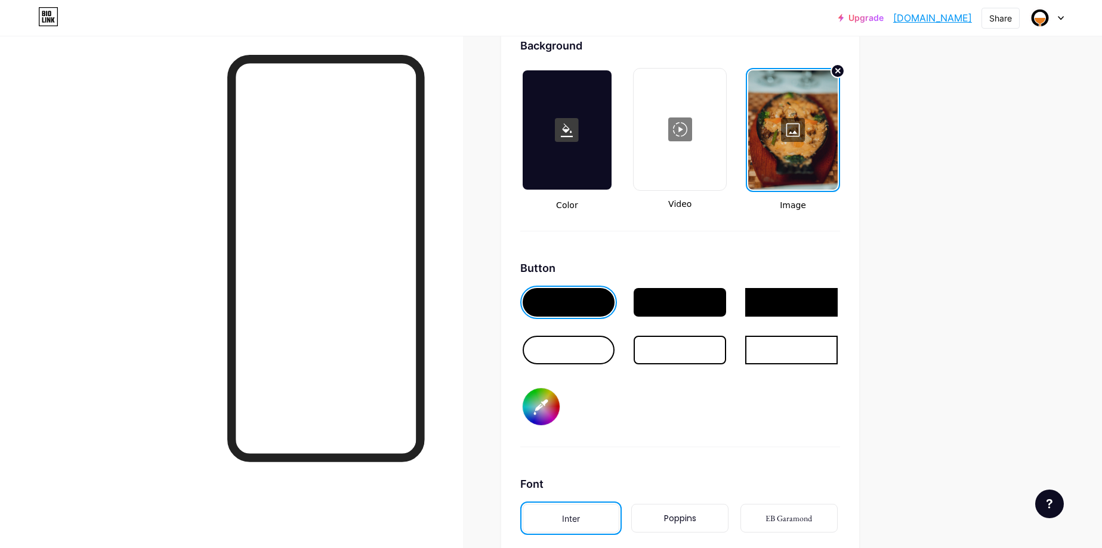
scroll to position [1473, 0]
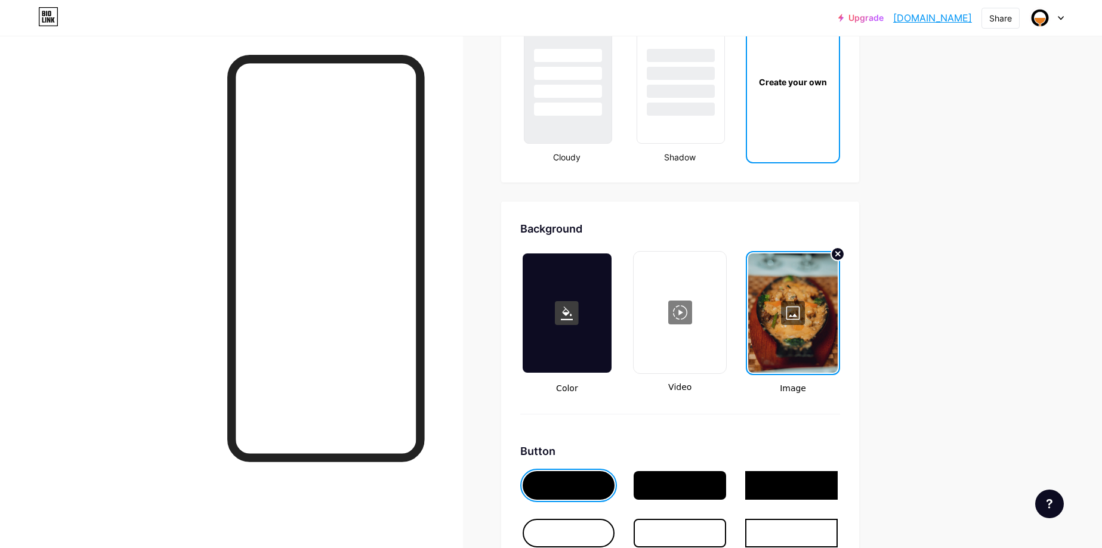
click at [790, 307] on div at bounding box center [792, 312] width 89 height 119
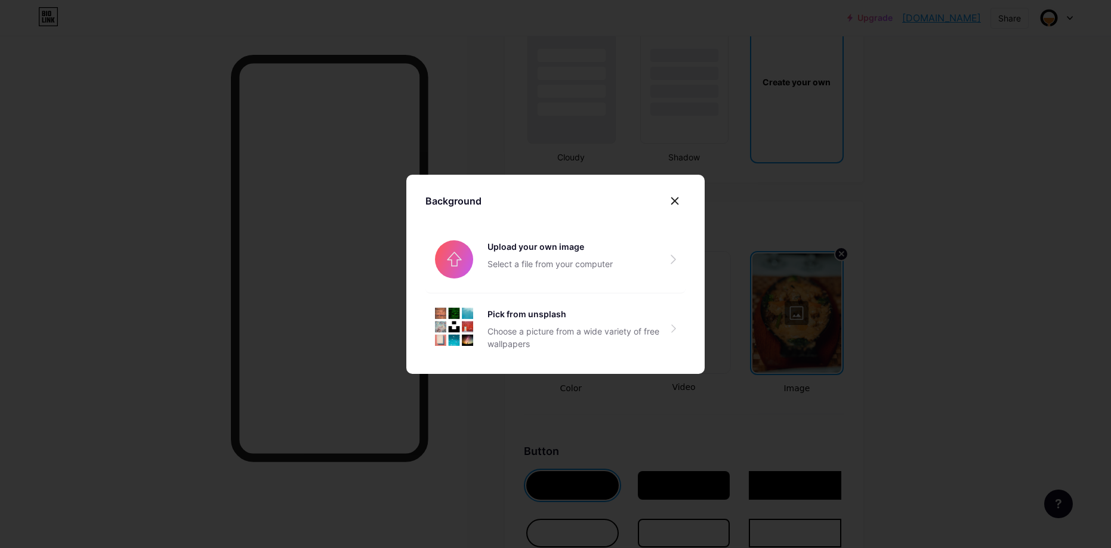
click at [440, 123] on div at bounding box center [555, 274] width 1111 height 548
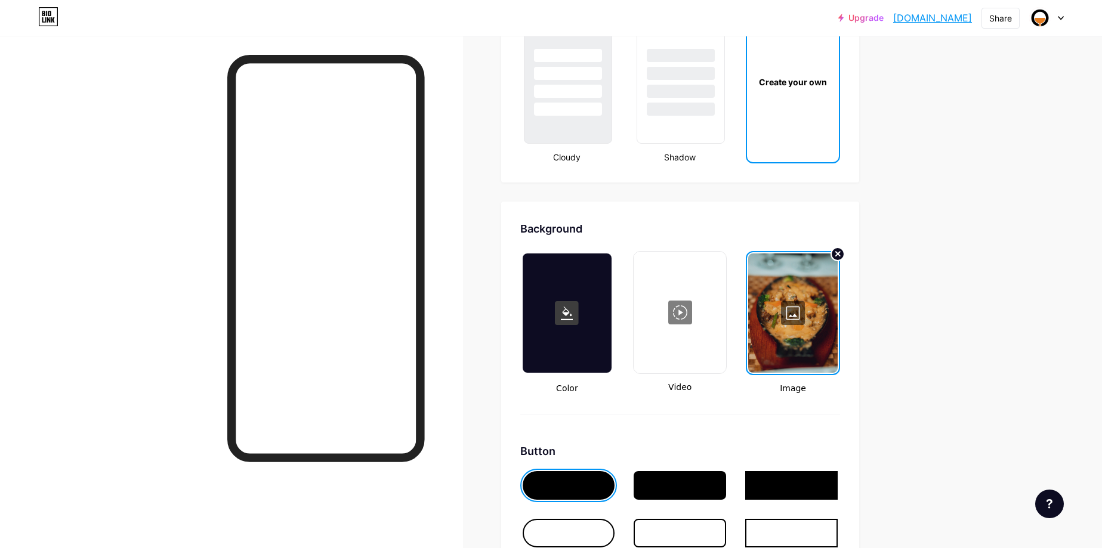
click at [570, 339] on div at bounding box center [567, 312] width 89 height 119
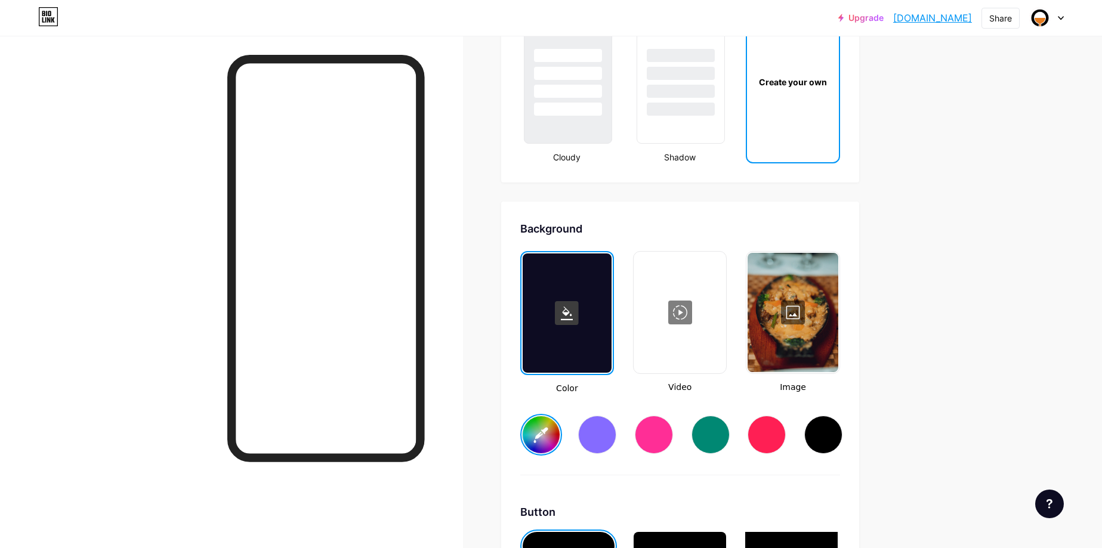
click at [832, 429] on div at bounding box center [823, 435] width 38 height 38
type input "#ffffff"
type input "#000000"
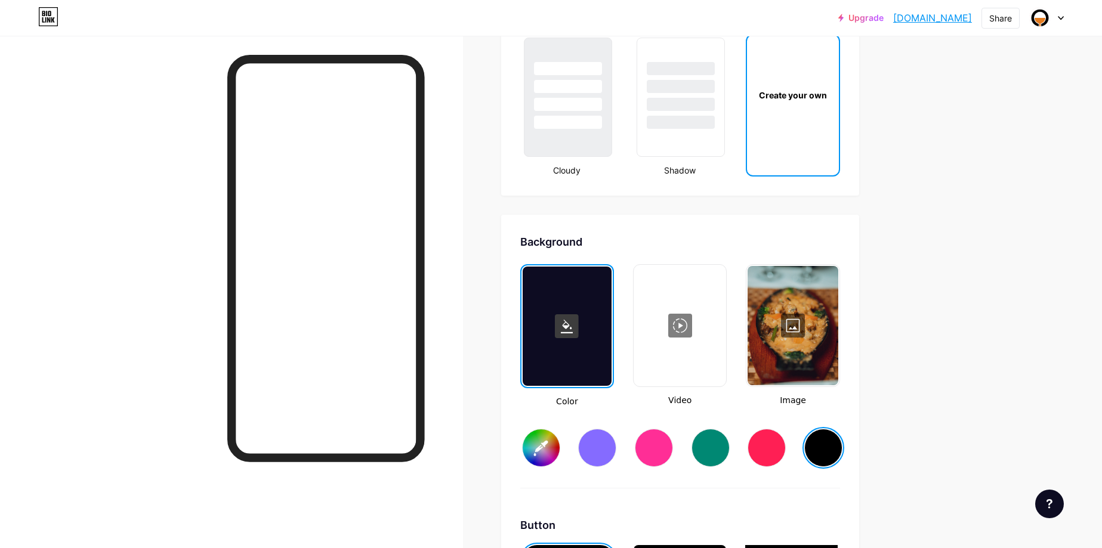
scroll to position [1467, 0]
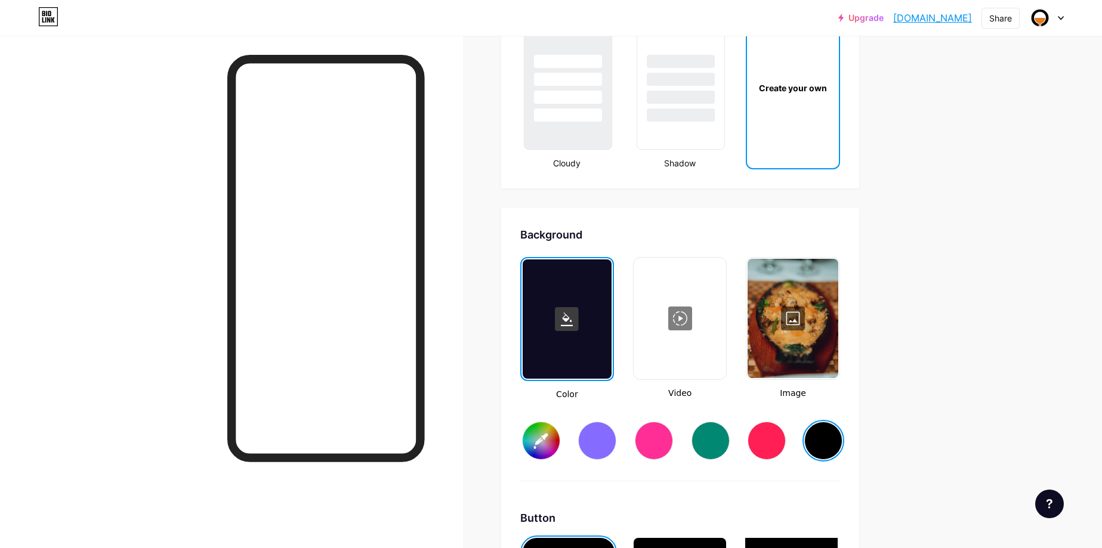
click at [827, 447] on div at bounding box center [823, 441] width 38 height 38
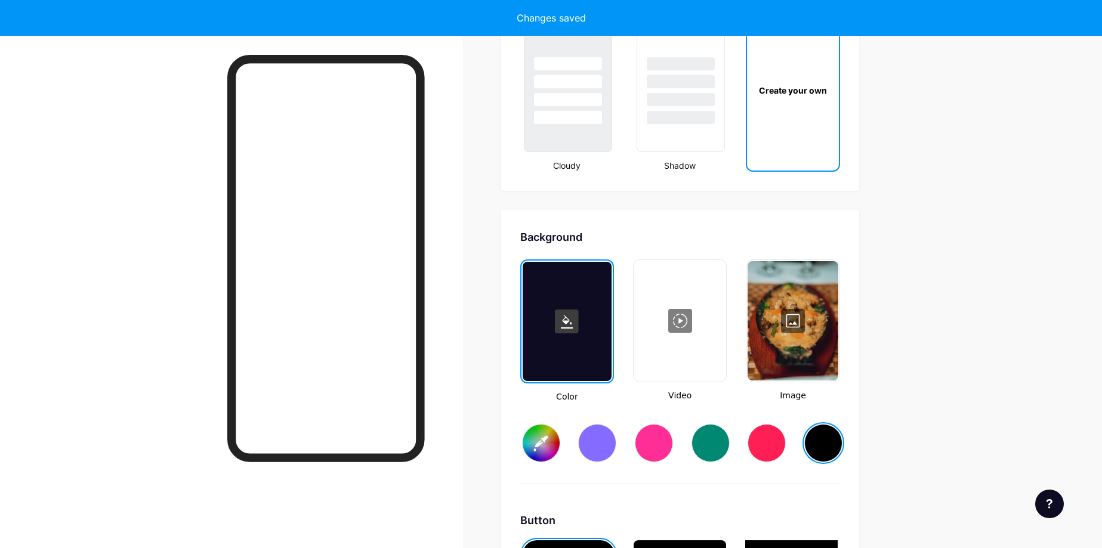
type input "#ffffff"
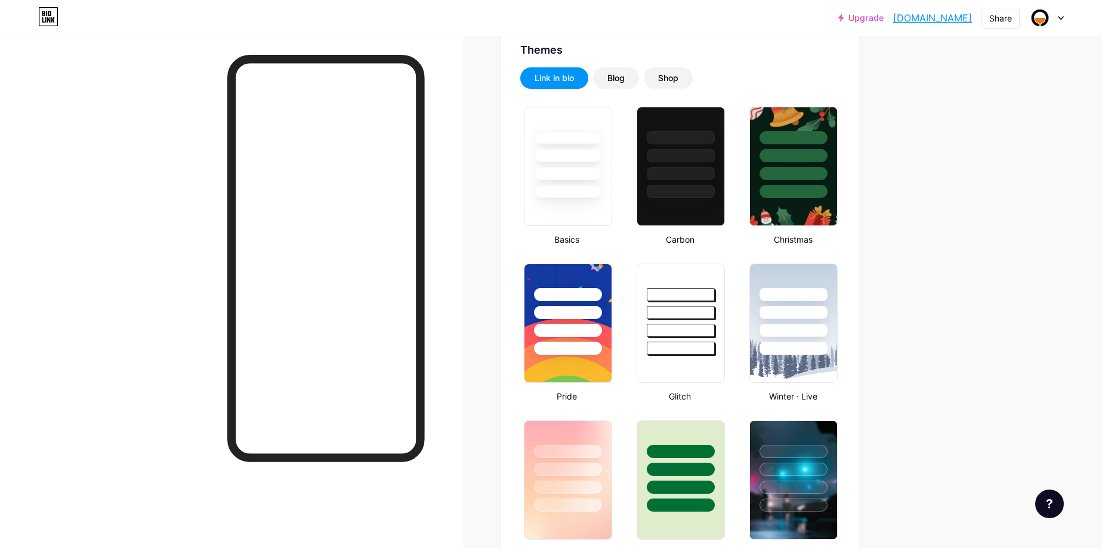
type input "#000000"
type input "#ffffff"
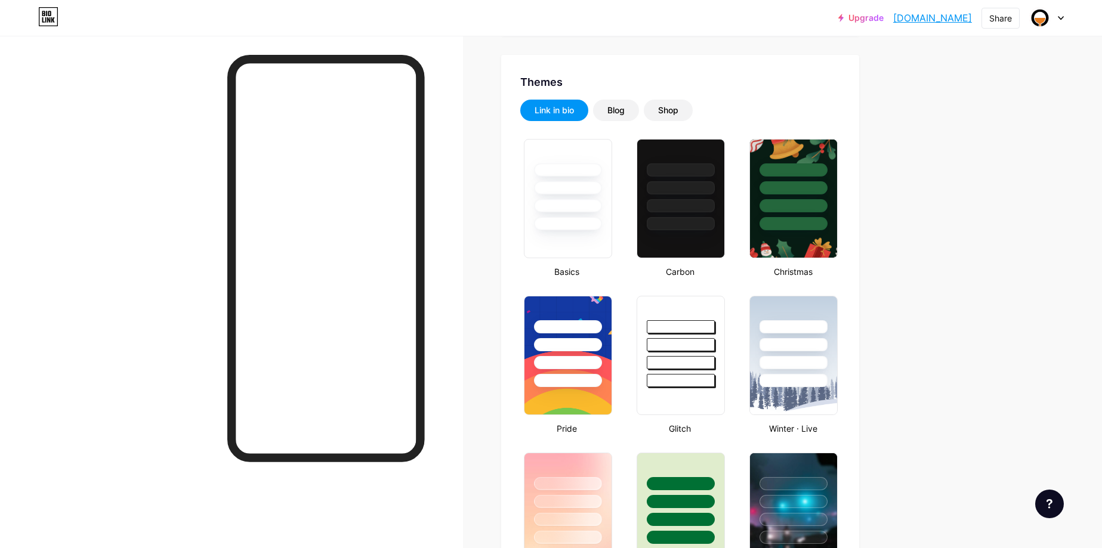
scroll to position [211, 0]
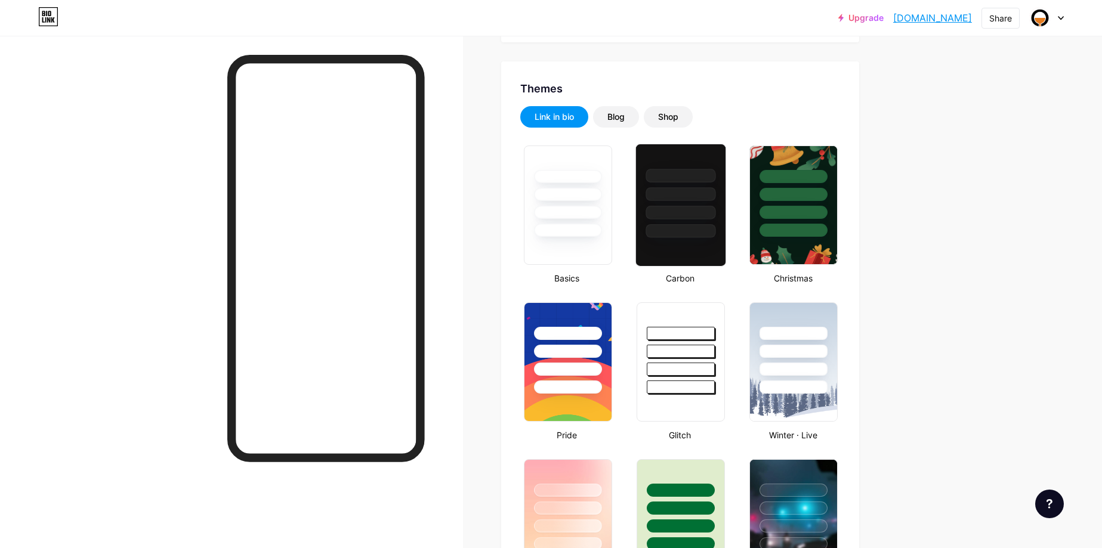
click at [686, 204] on div at bounding box center [680, 191] width 89 height 94
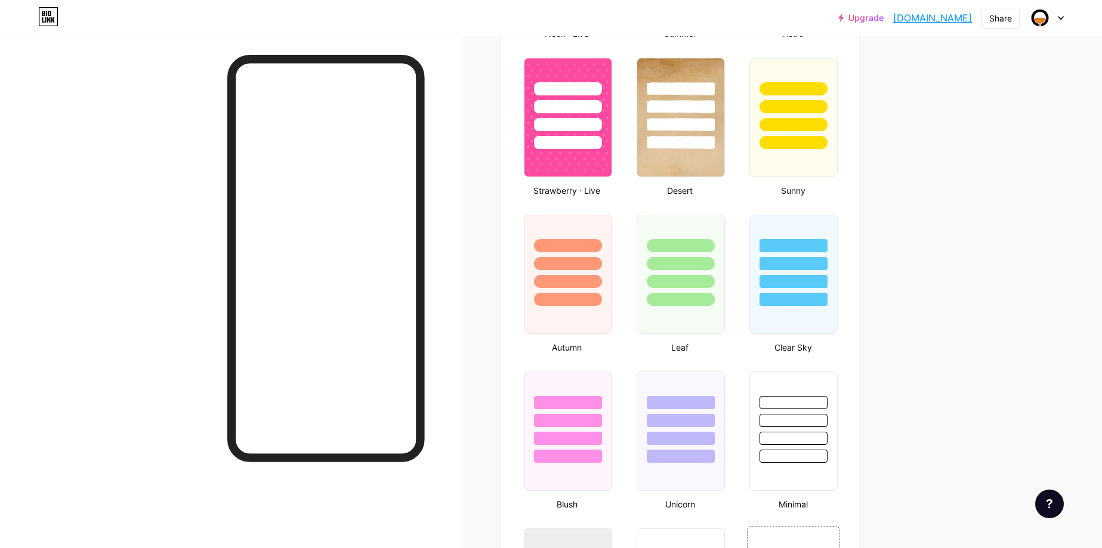
scroll to position [781, 0]
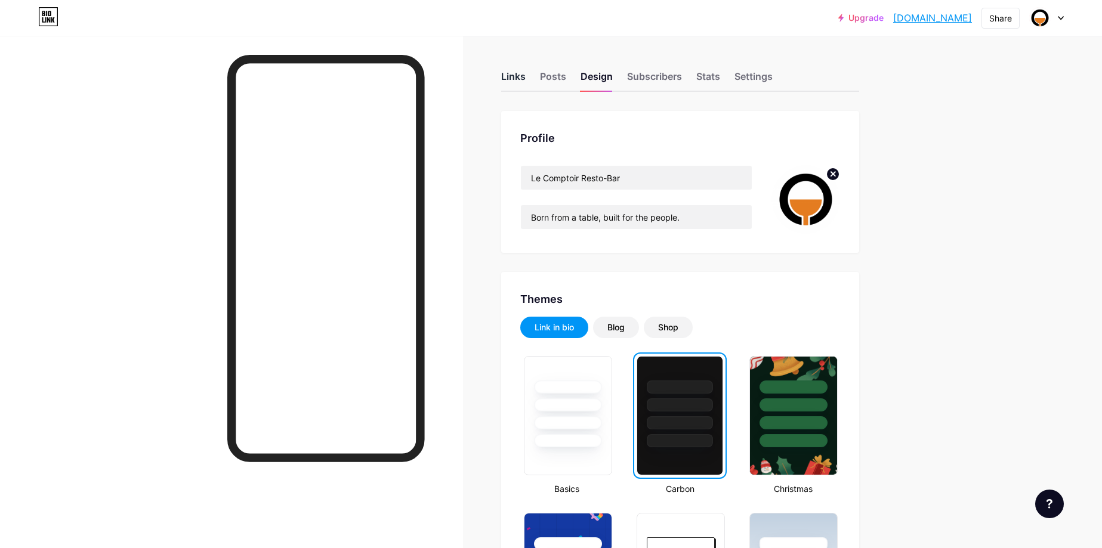
click at [512, 76] on div "Links" at bounding box center [513, 79] width 24 height 21
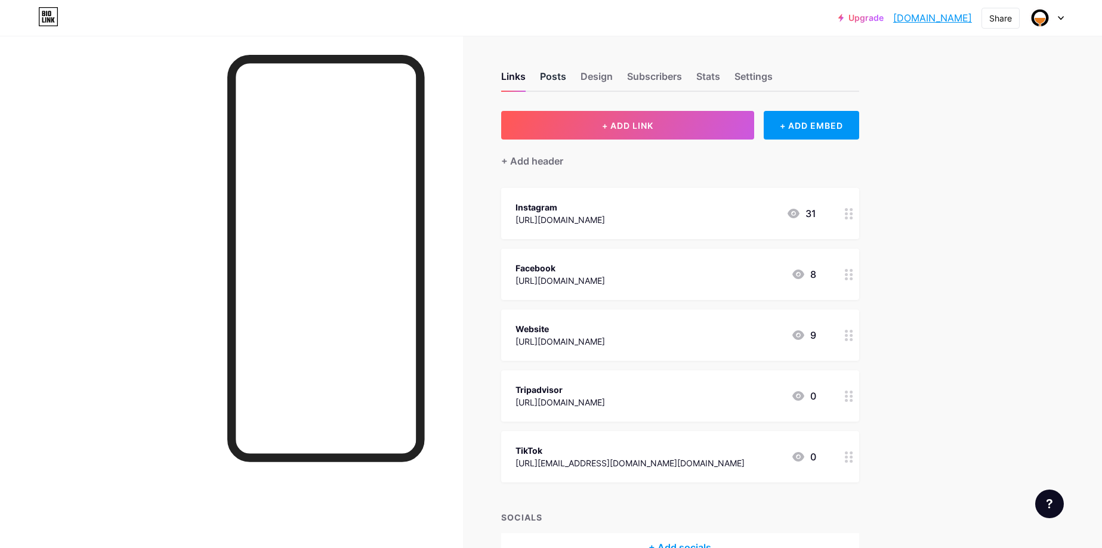
click at [559, 78] on div "Posts" at bounding box center [553, 79] width 26 height 21
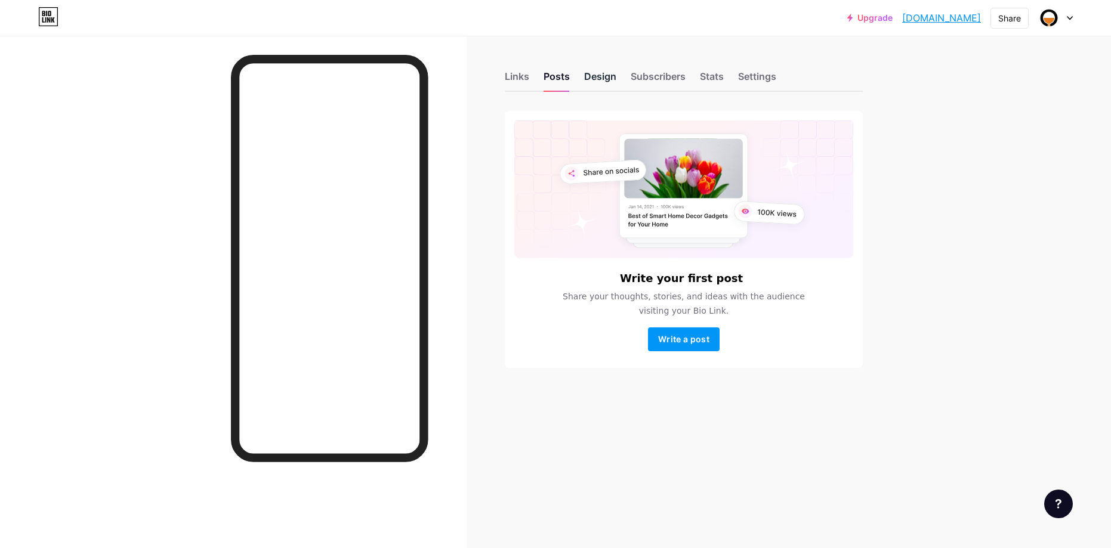
click at [603, 72] on div "Design" at bounding box center [600, 79] width 32 height 21
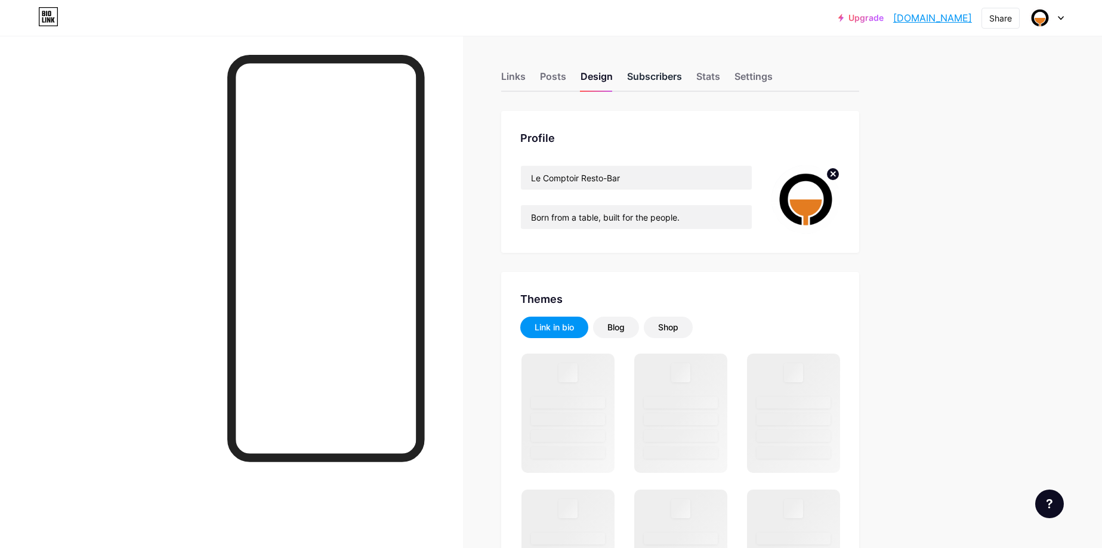
click at [675, 76] on div "Subscribers" at bounding box center [654, 79] width 55 height 21
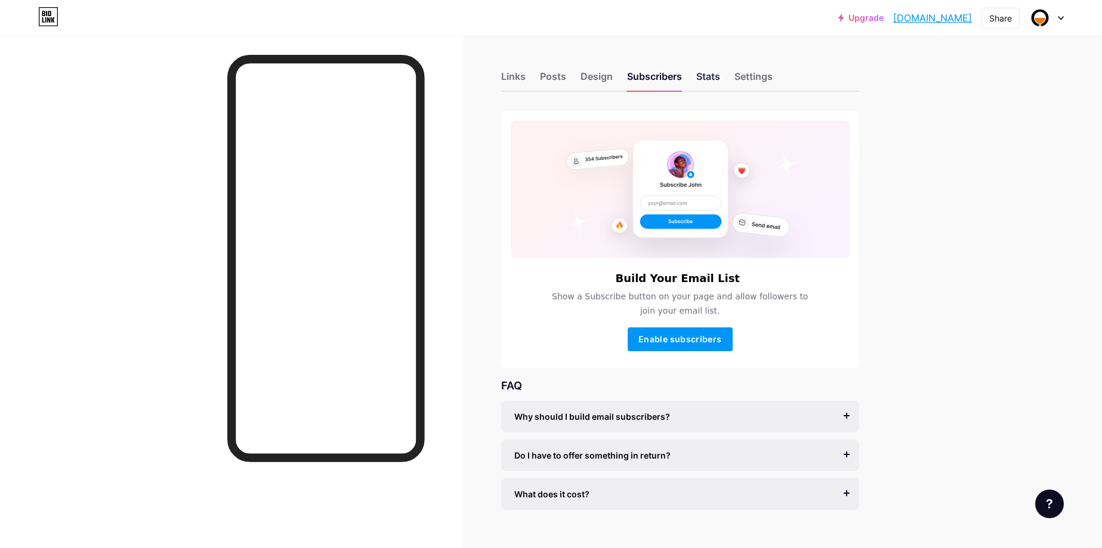
click at [707, 83] on div "Stats" at bounding box center [708, 79] width 24 height 21
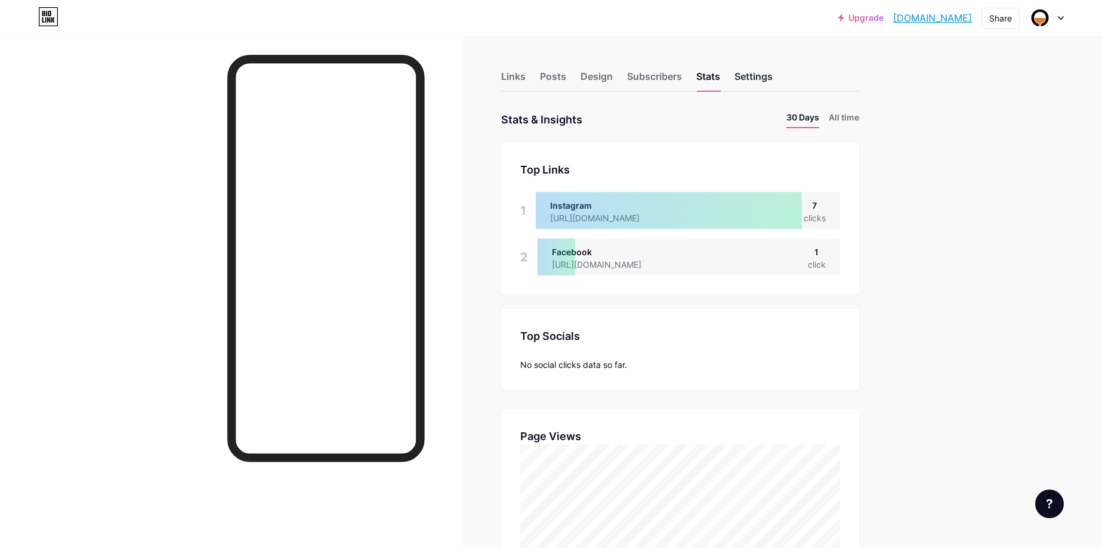
scroll to position [548, 1102]
click at [757, 77] on div "Settings" at bounding box center [753, 79] width 38 height 21
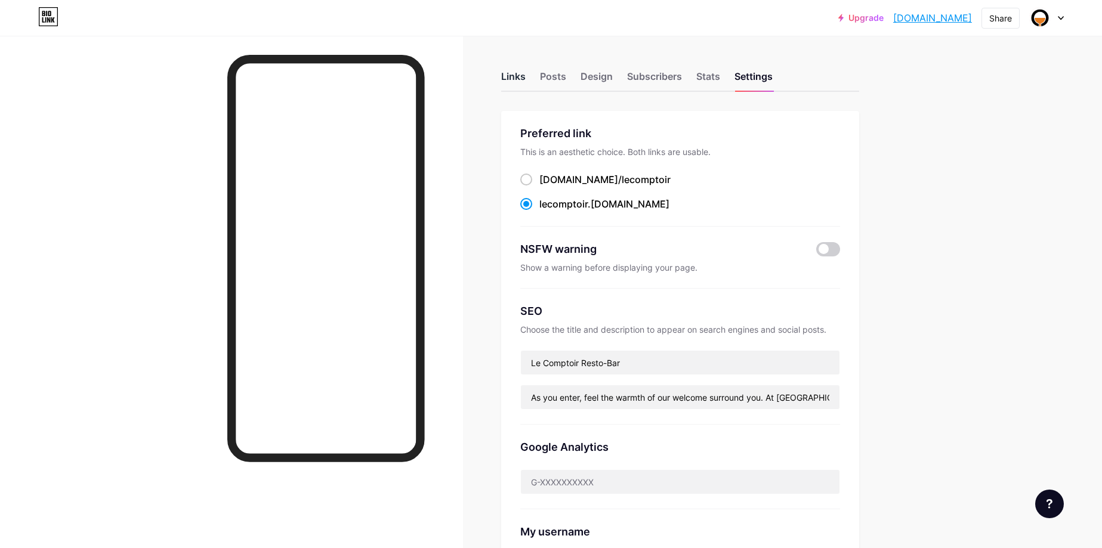
click at [506, 69] on div "Links" at bounding box center [513, 79] width 24 height 21
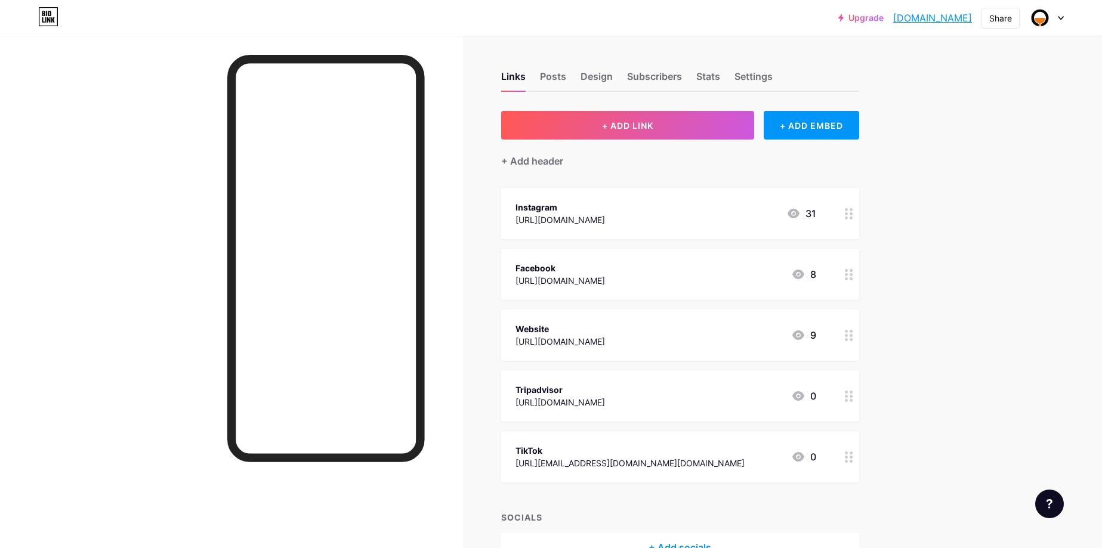
click at [328, 25] on div "Upgrade [DOMAIN_NAME].... [DOMAIN_NAME] Share Switch accounts Le Comptoir Resto…" at bounding box center [551, 17] width 1102 height 21
click at [214, 48] on div at bounding box center [231, 310] width 463 height 548
click at [1041, 17] on img at bounding box center [1039, 17] width 19 height 19
click at [553, 42] on div "Links Posts Design Subscribers Stats Settings + ADD LINK + ADD EMBED + Add head…" at bounding box center [454, 329] width 909 height 586
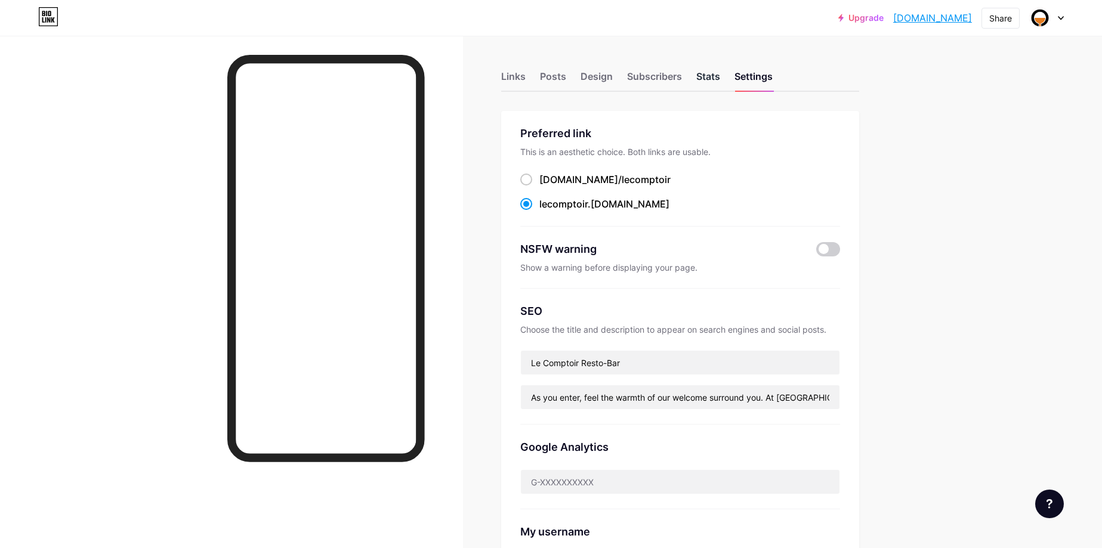
click at [706, 78] on div "Stats" at bounding box center [708, 79] width 24 height 21
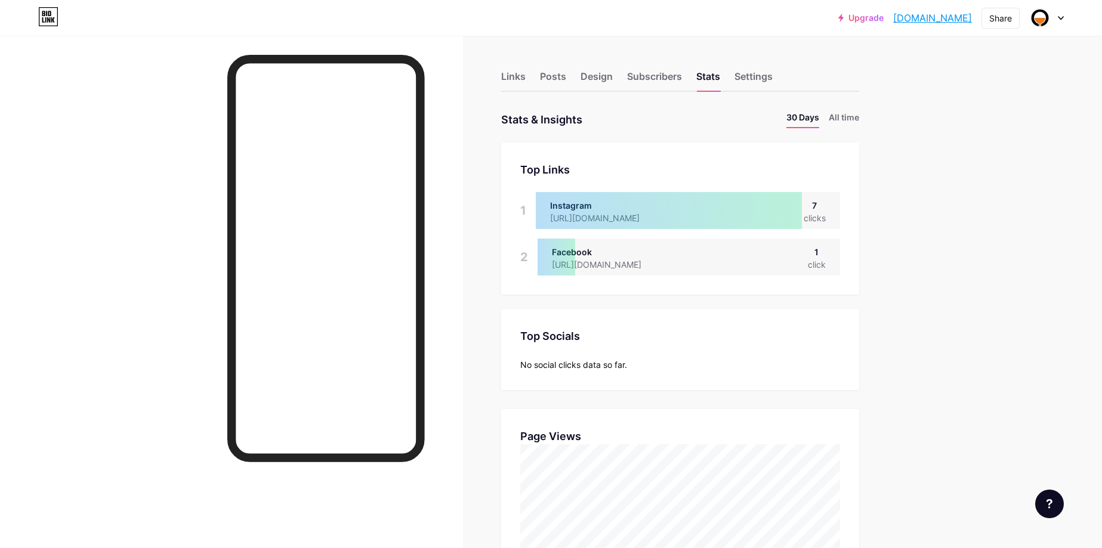
click at [38, 14] on icon at bounding box center [48, 16] width 20 height 19
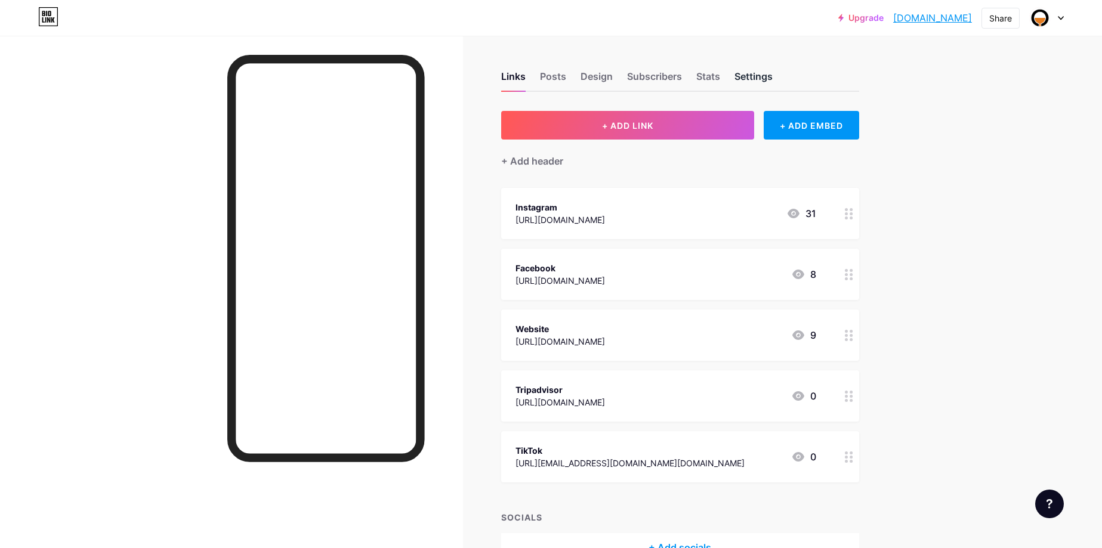
click at [760, 85] on div "Settings" at bounding box center [753, 79] width 38 height 21
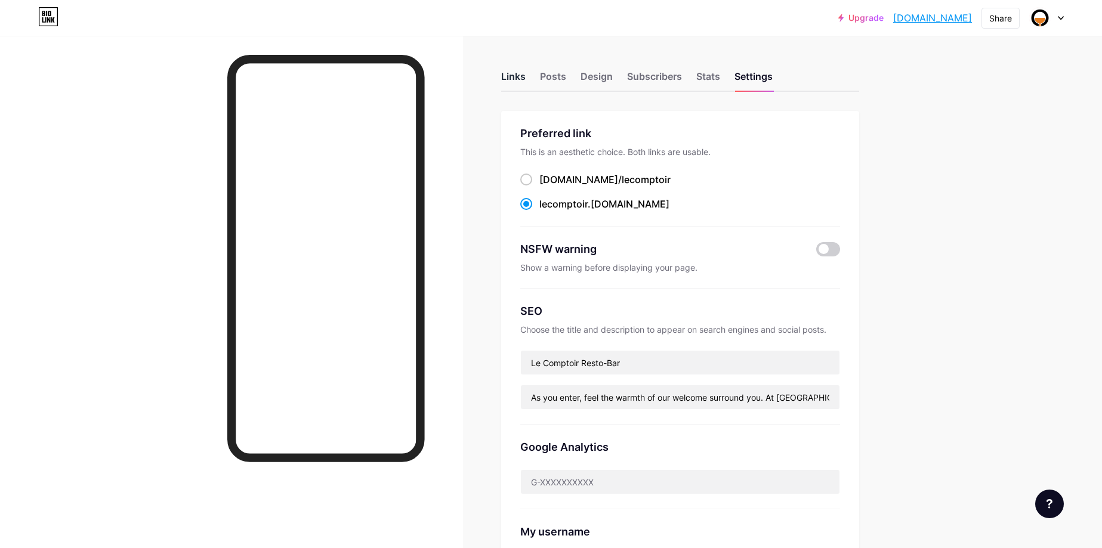
click at [513, 69] on div "Links" at bounding box center [513, 79] width 24 height 21
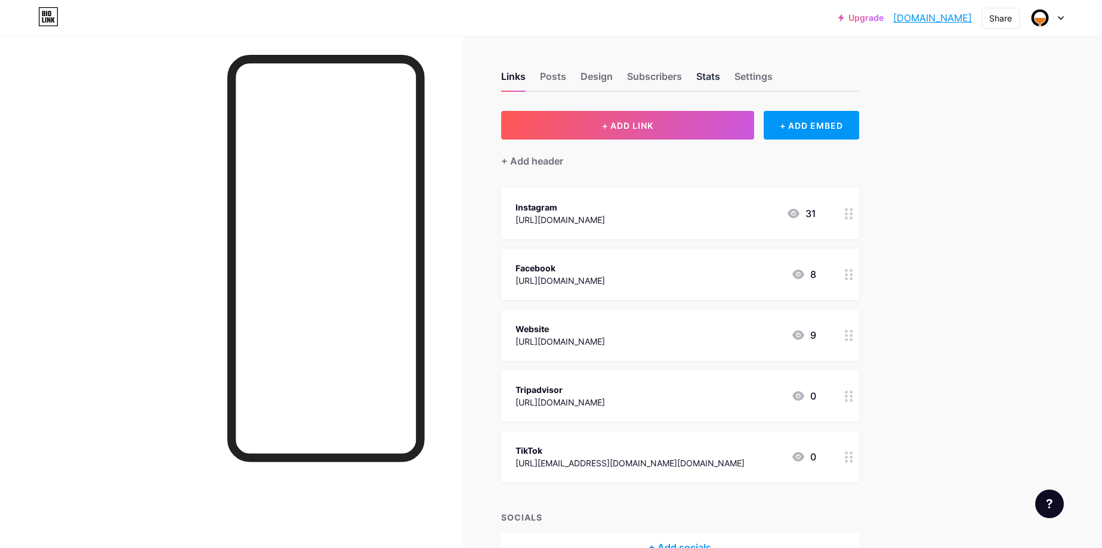
click at [700, 76] on div "Stats" at bounding box center [708, 79] width 24 height 21
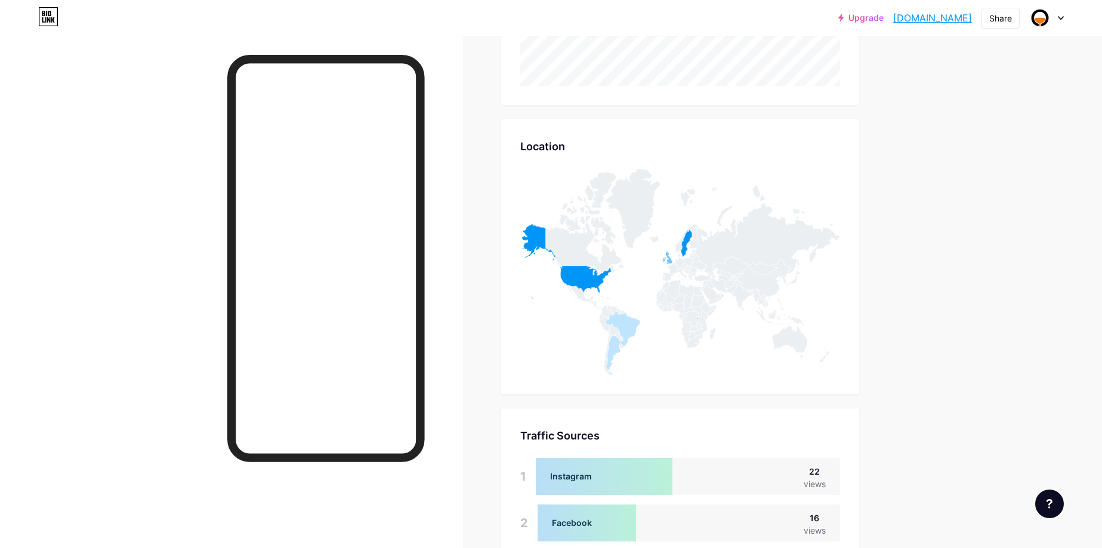
scroll to position [712, 0]
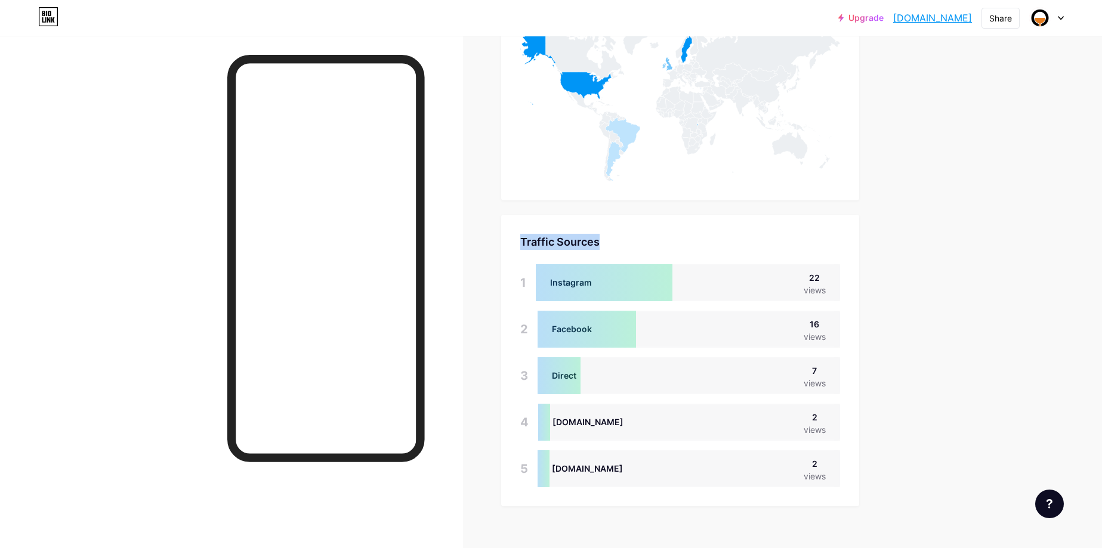
drag, startPoint x: 524, startPoint y: 234, endPoint x: 581, endPoint y: 242, distance: 57.7
click at [626, 246] on div "Traffic Sources" at bounding box center [680, 242] width 320 height 16
copy div "Traffic Sources"
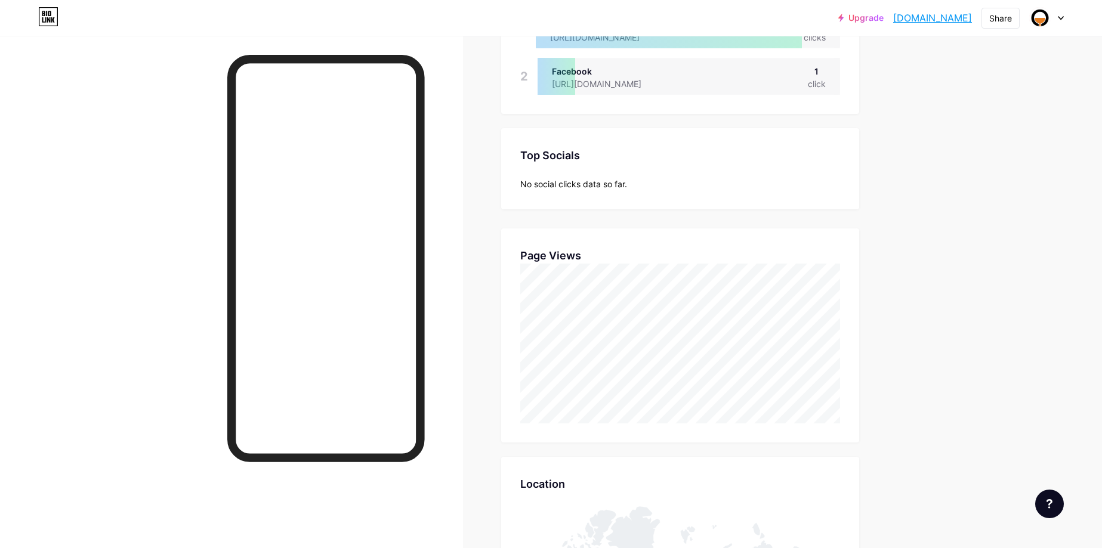
scroll to position [133, 0]
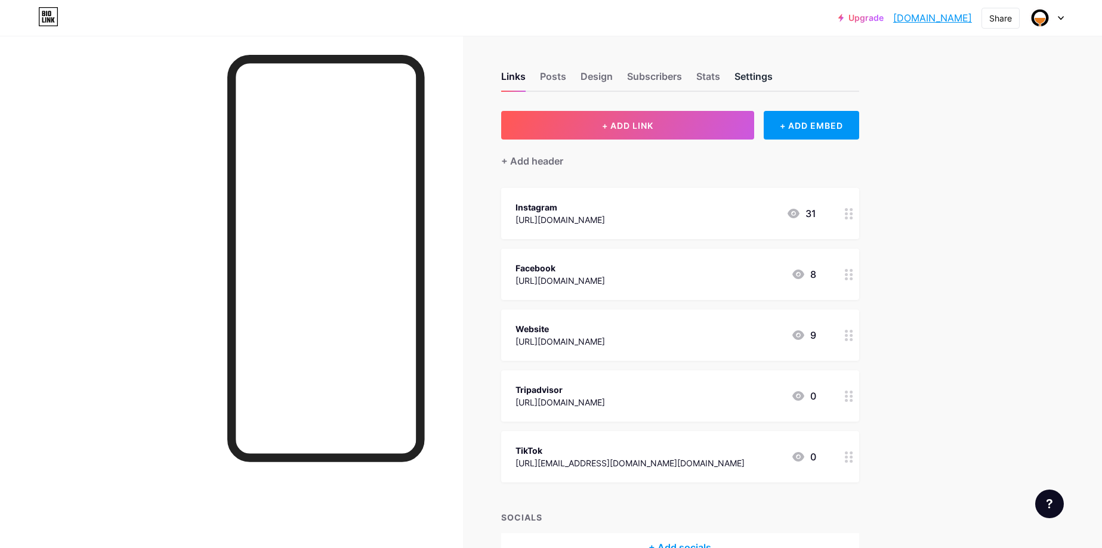
click at [751, 74] on div "Settings" at bounding box center [753, 79] width 38 height 21
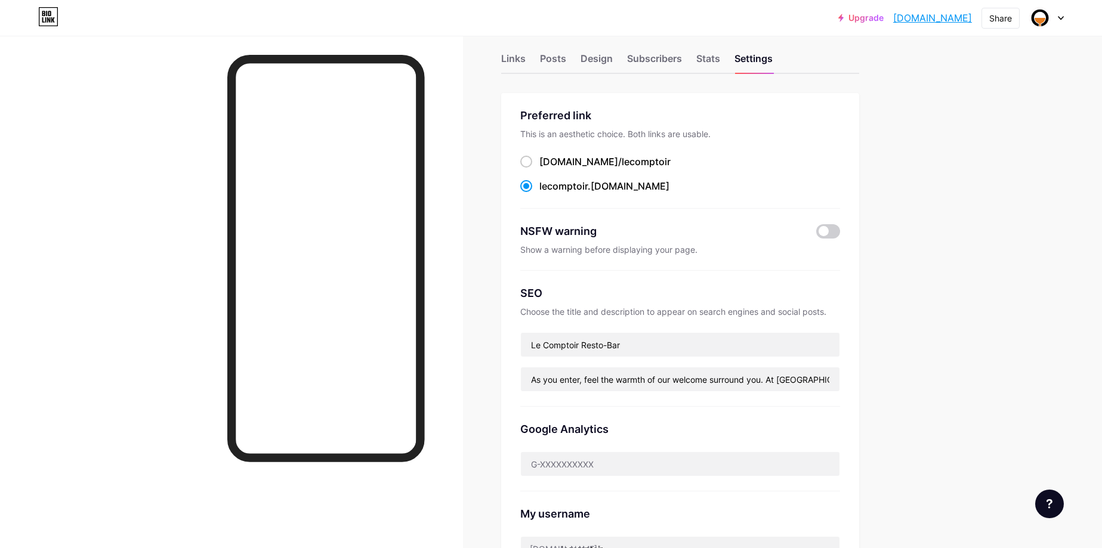
scroll to position [26, 0]
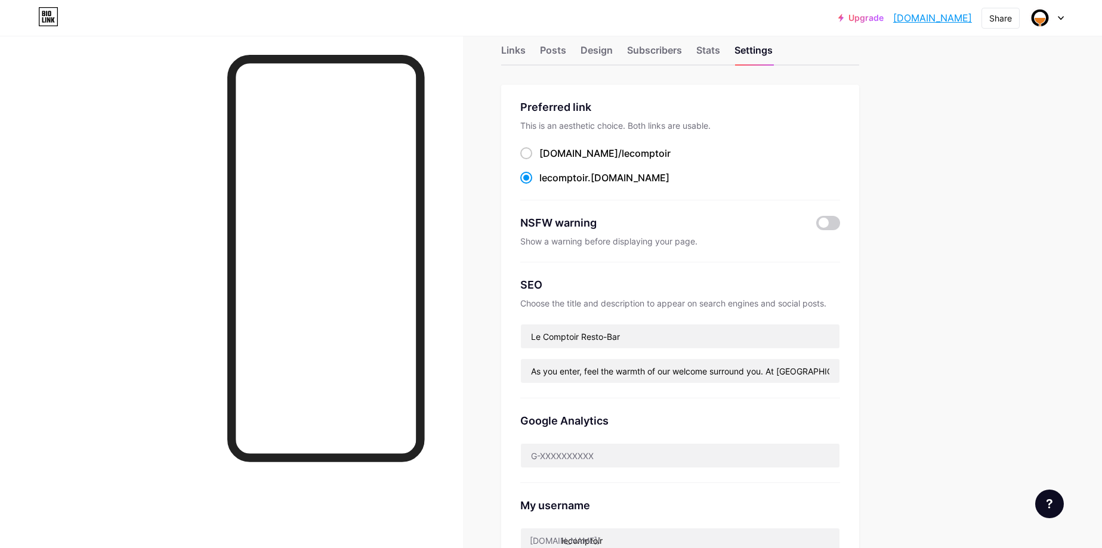
click at [719, 49] on div "Stats" at bounding box center [708, 53] width 24 height 21
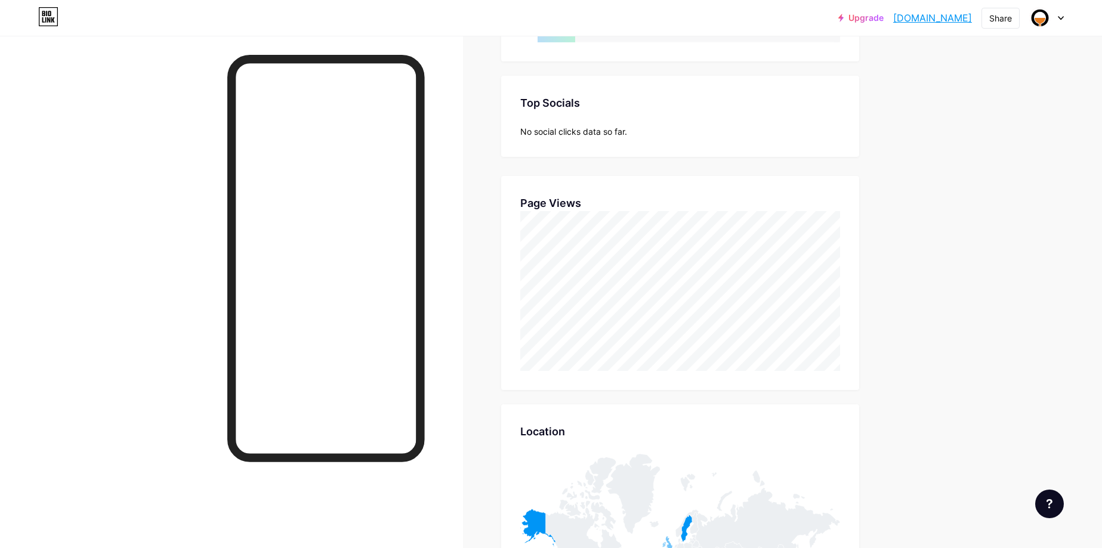
scroll to position [730, 0]
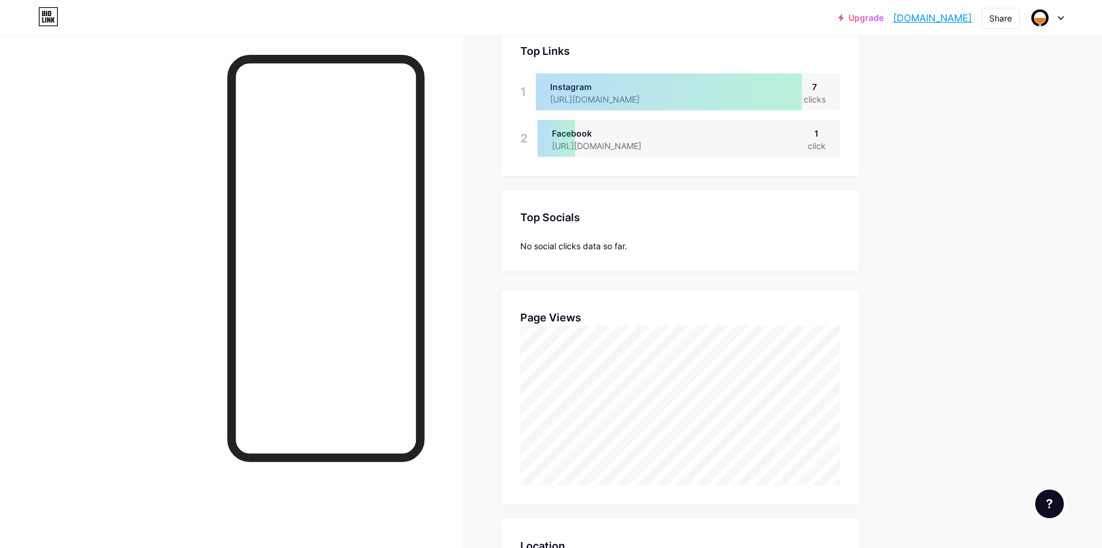
scroll to position [245, 0]
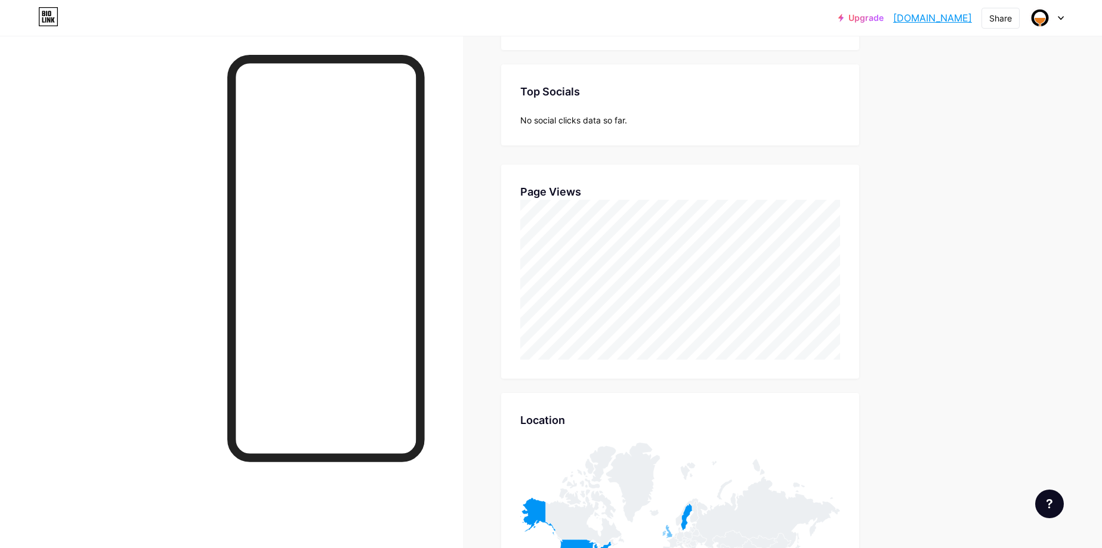
click at [47, 17] on icon at bounding box center [48, 16] width 20 height 19
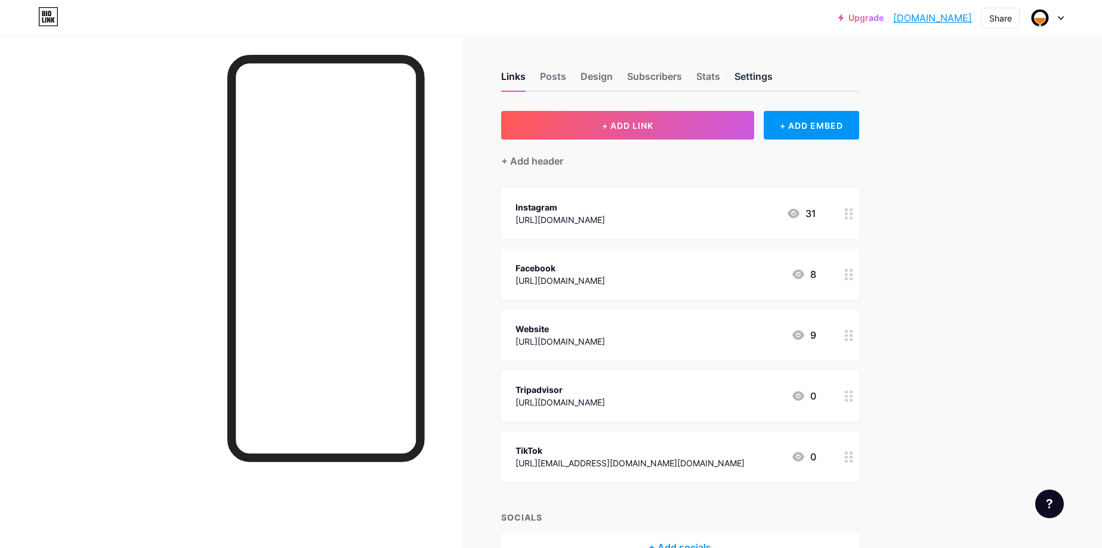
click at [749, 73] on div "Settings" at bounding box center [753, 79] width 38 height 21
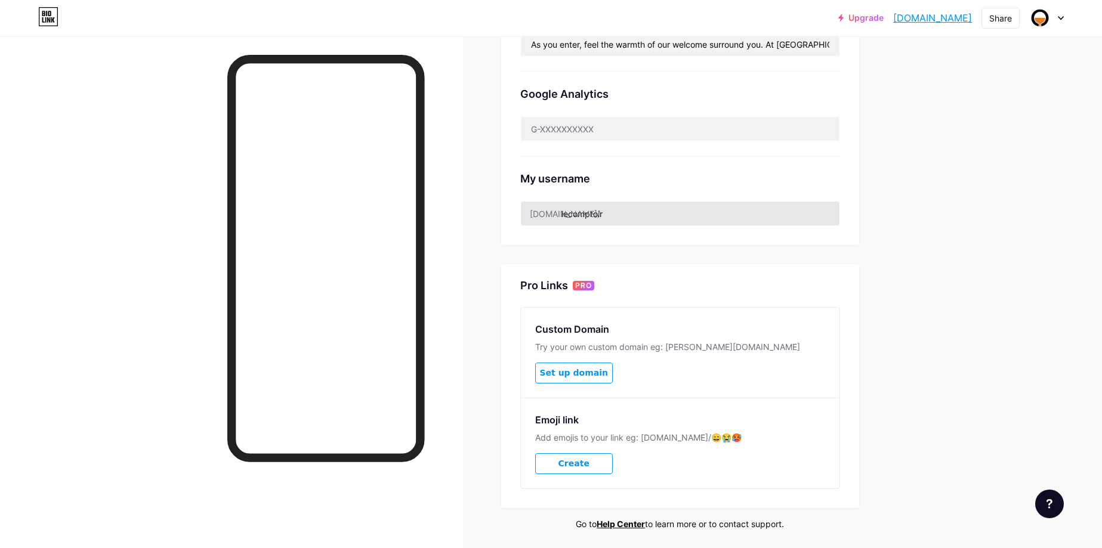
scroll to position [369, 0]
